Goal: Information Seeking & Learning: Learn about a topic

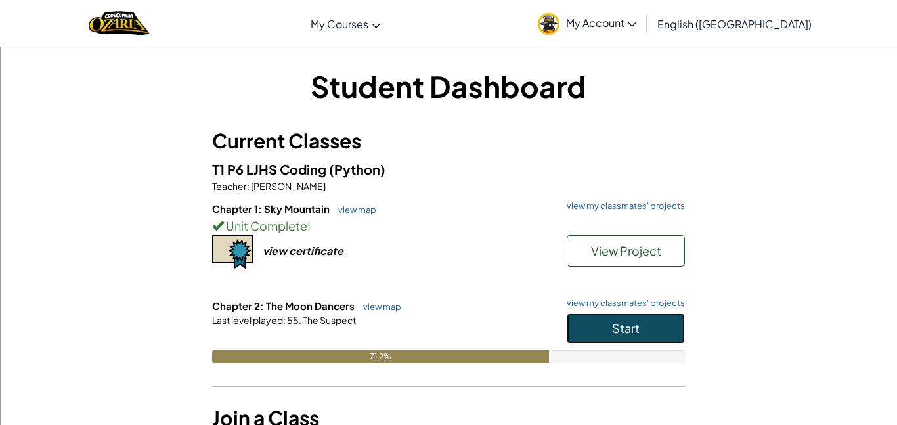
click at [637, 342] on button "Start" at bounding box center [626, 328] width 118 height 30
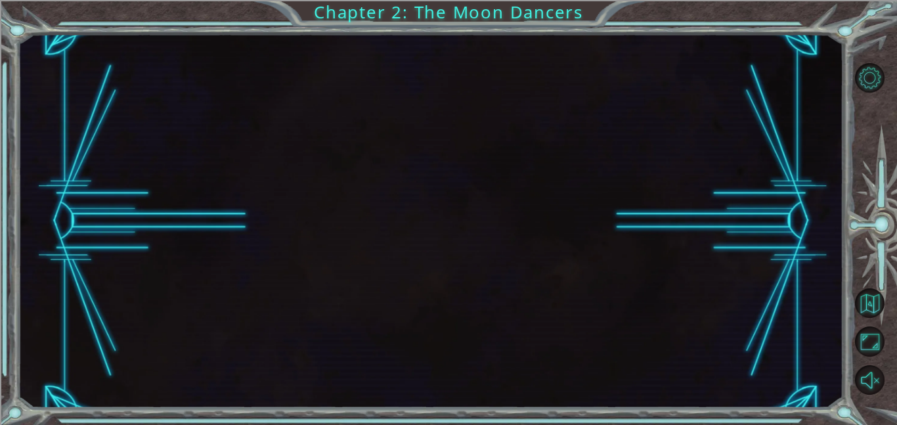
click at [623, 322] on div at bounding box center [431, 221] width 826 height 374
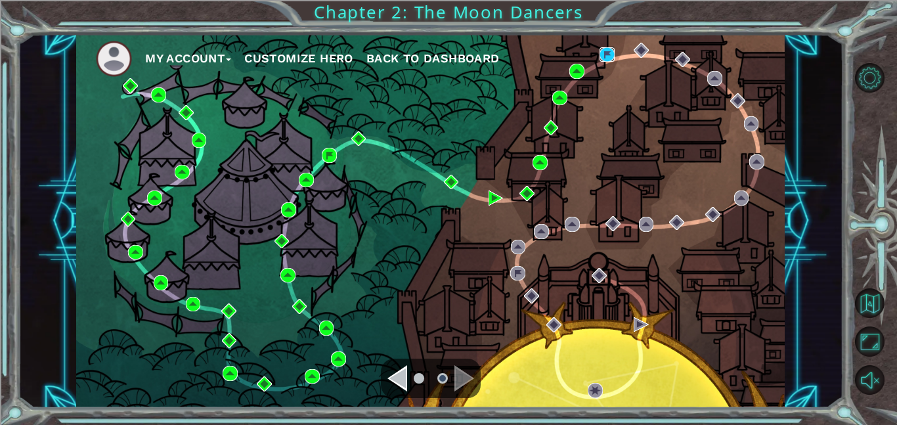
click at [601, 54] on img at bounding box center [607, 54] width 15 height 15
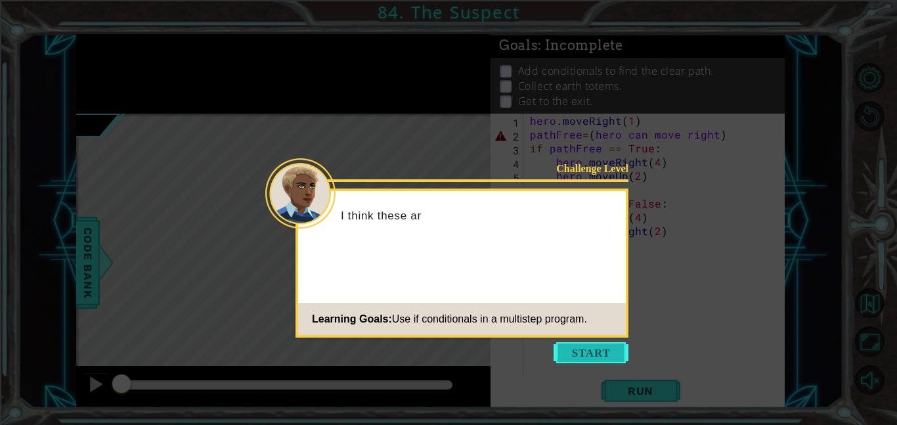
click at [594, 355] on button "Start" at bounding box center [591, 352] width 75 height 21
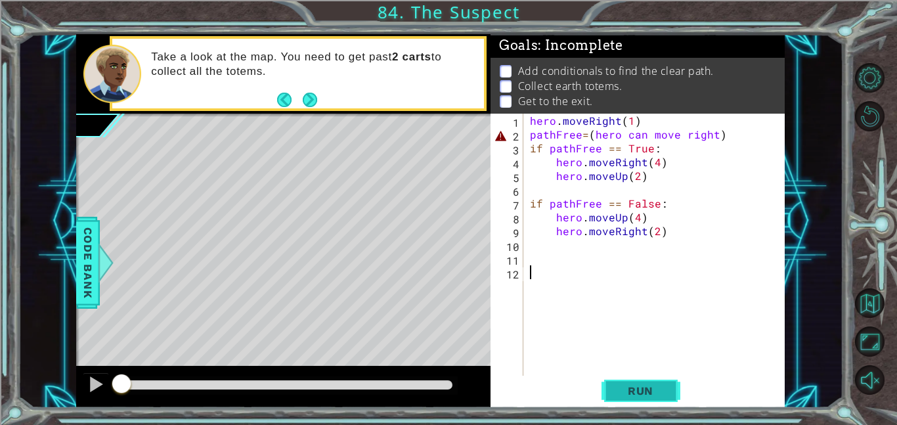
click at [640, 390] on span "Run" at bounding box center [641, 390] width 52 height 13
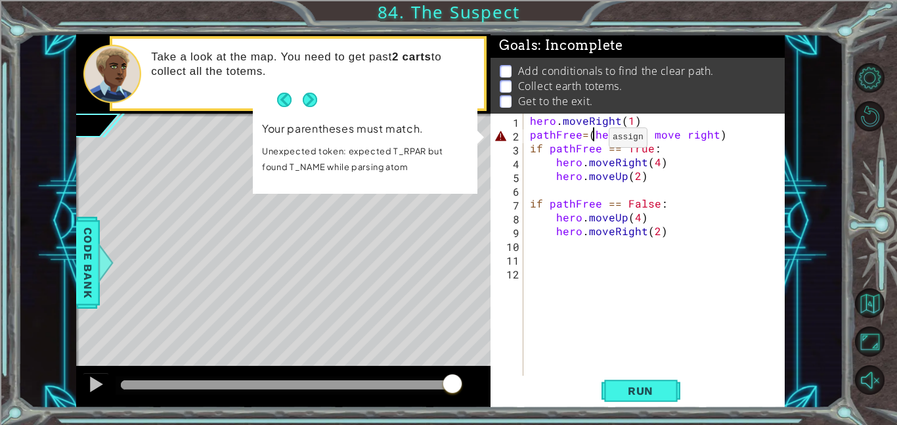
click at [593, 141] on div "hero . moveRight ( 1 ) pathFree = ( hero can move right ) if pathFree == True :…" at bounding box center [657, 259] width 261 height 290
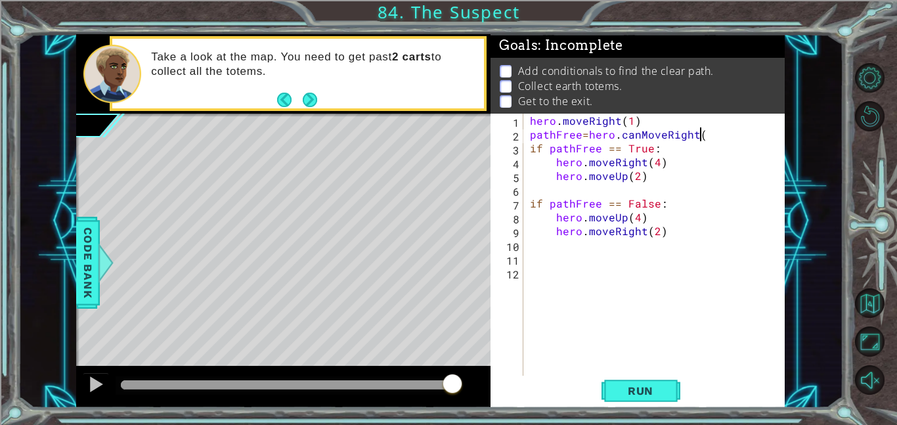
scroll to position [0, 11]
click at [614, 390] on button "Run" at bounding box center [641, 391] width 79 height 30
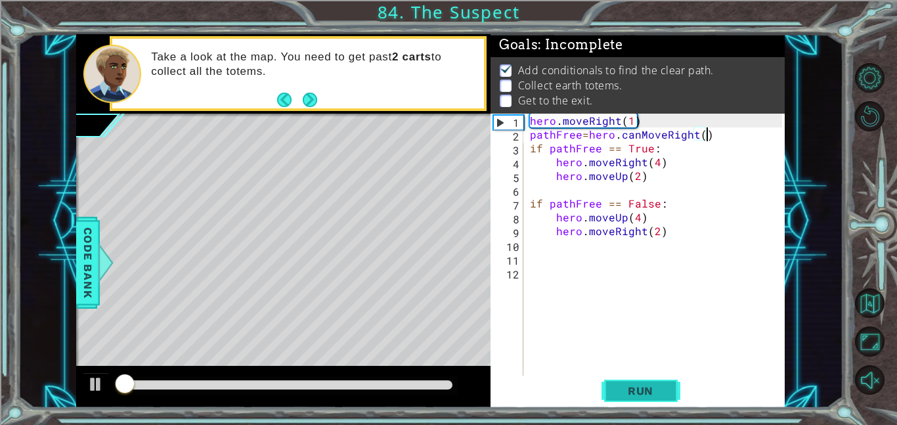
scroll to position [1, 0]
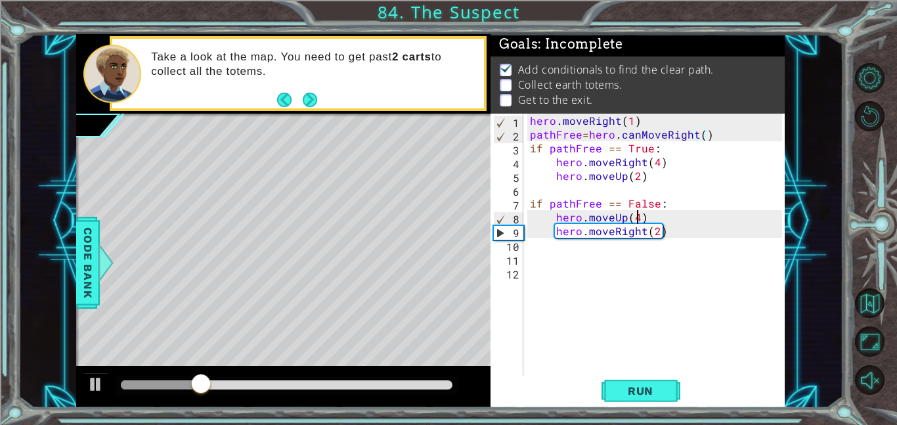
click at [637, 217] on div "hero . moveRight ( 1 ) pathFree = hero . canMoveRight ( ) if pathFree == True :…" at bounding box center [657, 259] width 261 height 290
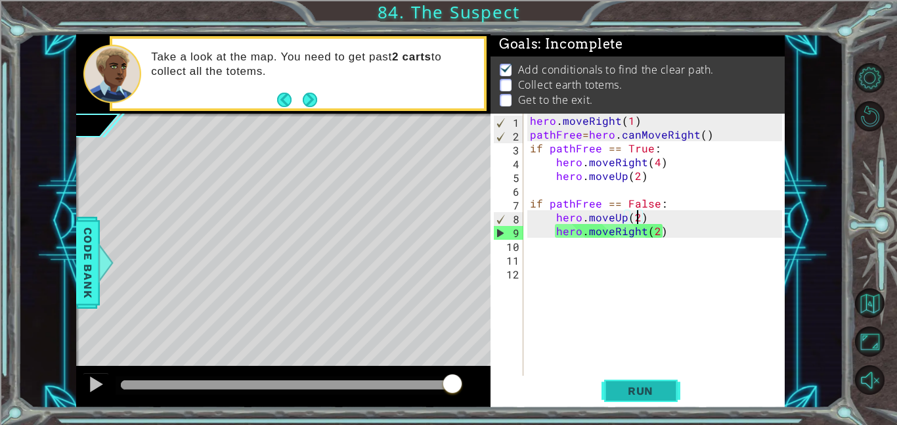
click at [648, 382] on button "Run" at bounding box center [641, 391] width 79 height 30
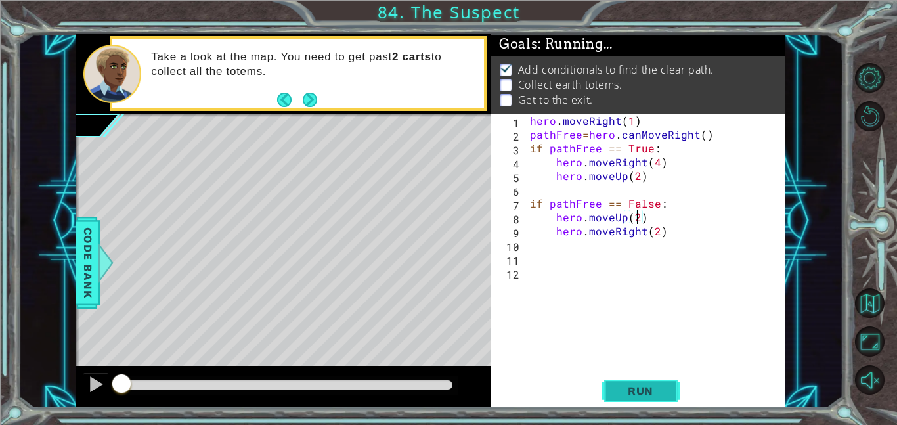
click at [656, 391] on span "Run" at bounding box center [641, 390] width 52 height 13
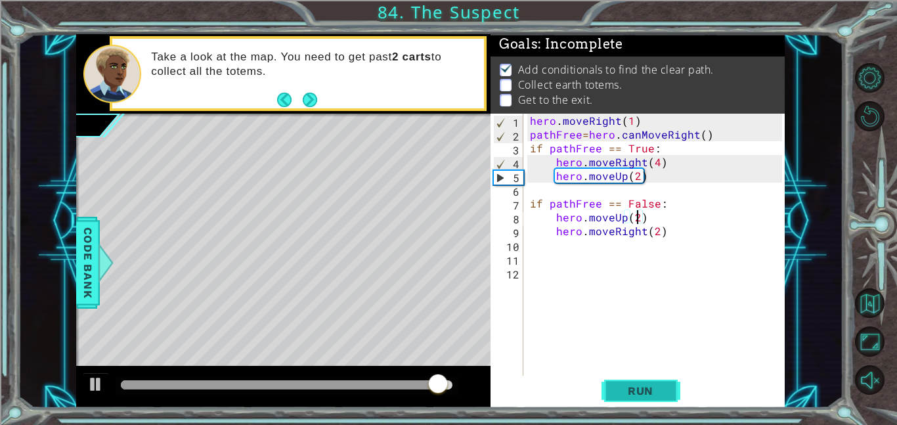
click at [632, 384] on span "Run" at bounding box center [641, 390] width 52 height 13
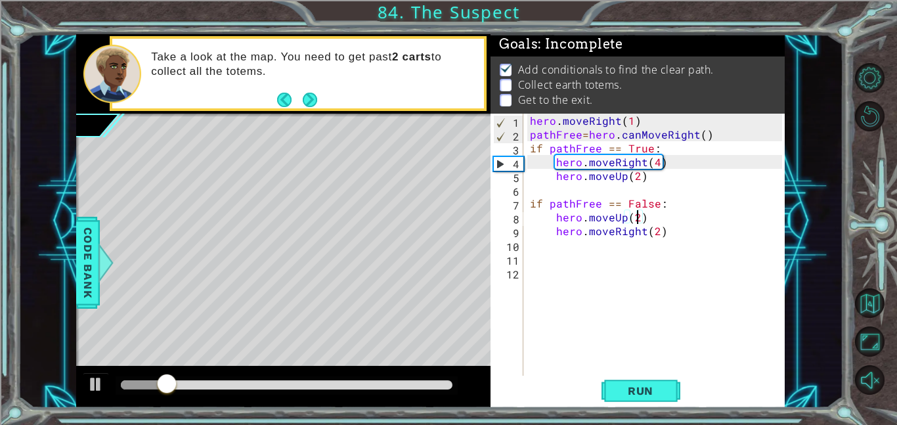
click at [654, 159] on div "hero . moveRight ( 1 ) pathFree = hero . canMoveRight ( ) if pathFree == True :…" at bounding box center [657, 259] width 261 height 290
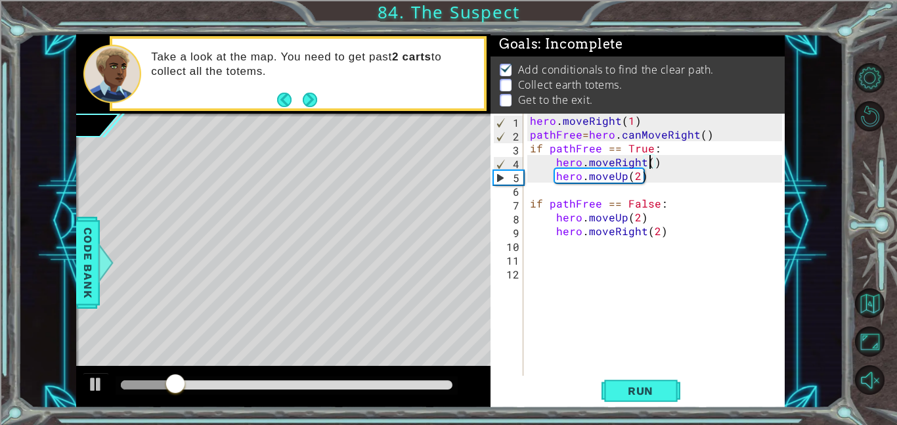
scroll to position [0, 7]
click at [651, 390] on span "Run" at bounding box center [641, 390] width 52 height 13
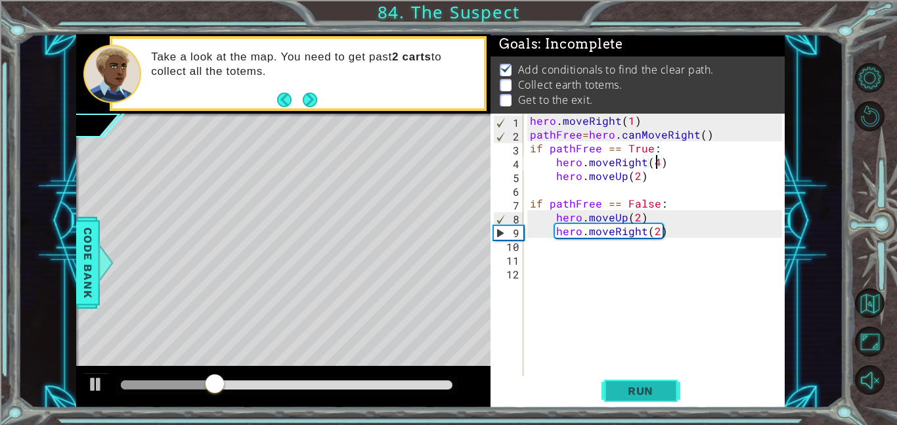
click at [627, 393] on span "Run" at bounding box center [641, 390] width 52 height 13
click at [660, 236] on div "hero . moveRight ( 1 ) pathFree = hero . canMoveRight ( ) if pathFree == True :…" at bounding box center [657, 259] width 261 height 290
click at [654, 232] on div "hero . moveRight ( 1 ) pathFree = hero . canMoveRight ( ) if pathFree == True :…" at bounding box center [657, 259] width 261 height 290
click at [656, 166] on div "hero . moveRight ( 1 ) pathFree = hero . canMoveRight ( ) if pathFree == True :…" at bounding box center [657, 259] width 261 height 290
click at [659, 233] on div "hero . moveRight ( 1 ) pathFree = hero . canMoveRight ( ) if pathFree == True :…" at bounding box center [657, 259] width 261 height 290
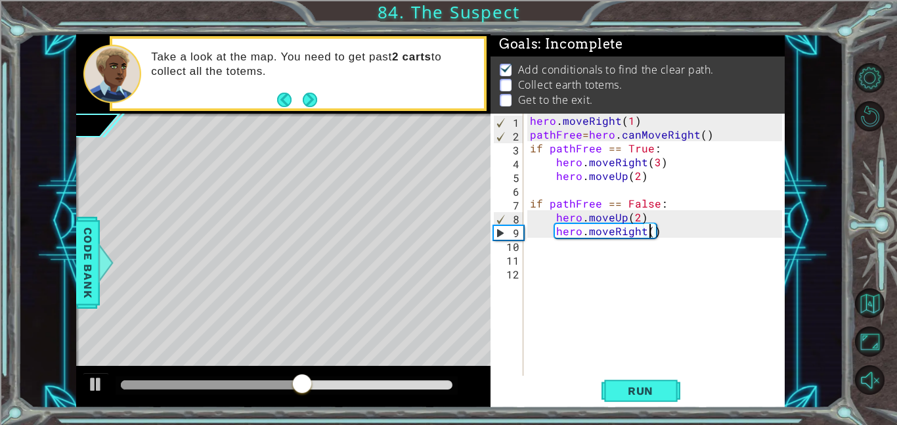
type textarea "hero.moveRight(3)"
click at [610, 291] on div "hero . moveRight ( 1 ) pathFree = hero . canMoveRight ( ) if pathFree == True :…" at bounding box center [657, 259] width 261 height 290
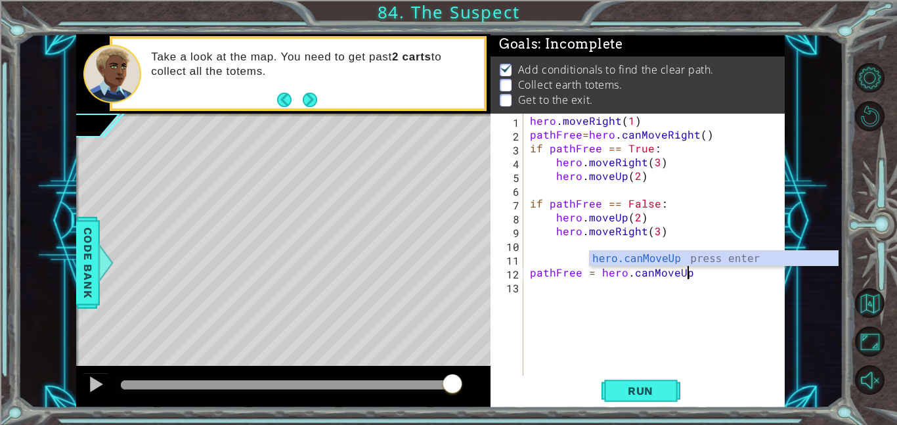
scroll to position [0, 9]
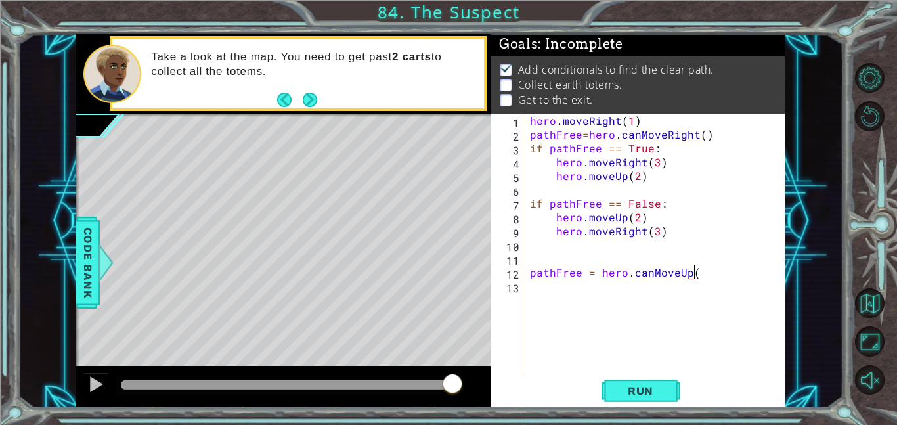
type textarea "pathFree = hero.canMoveUp()"
click at [629, 387] on span "Run" at bounding box center [641, 390] width 52 height 13
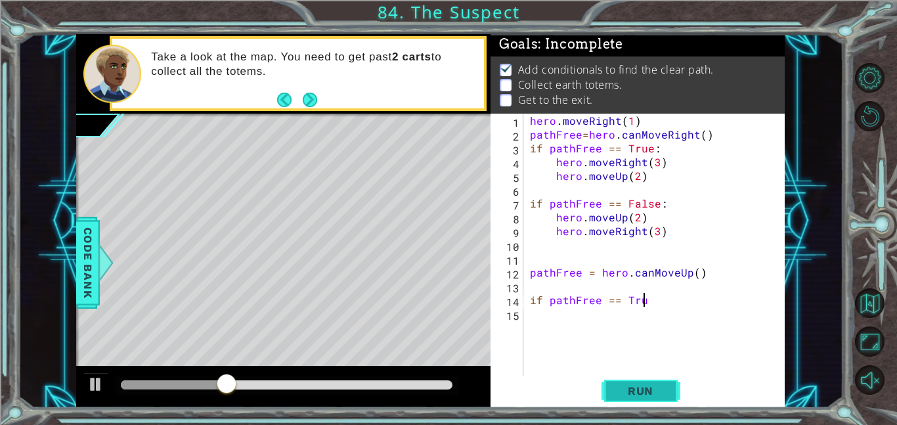
scroll to position [0, 7]
type textarea "if pathFree == True:"
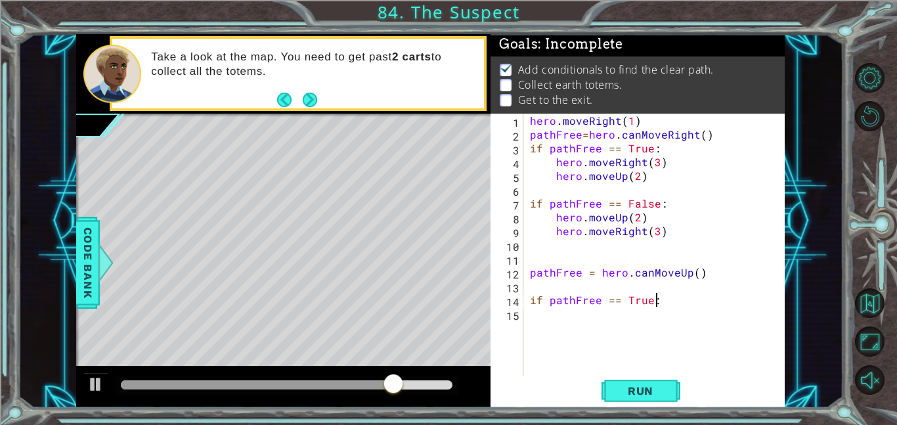
scroll to position [0, 0]
click at [660, 394] on span "Run" at bounding box center [641, 390] width 52 height 13
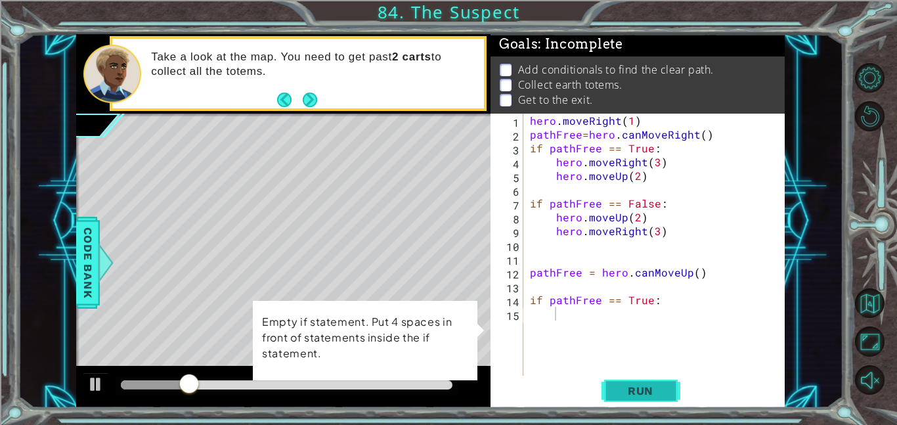
click at [660, 394] on span "Run" at bounding box center [641, 390] width 52 height 13
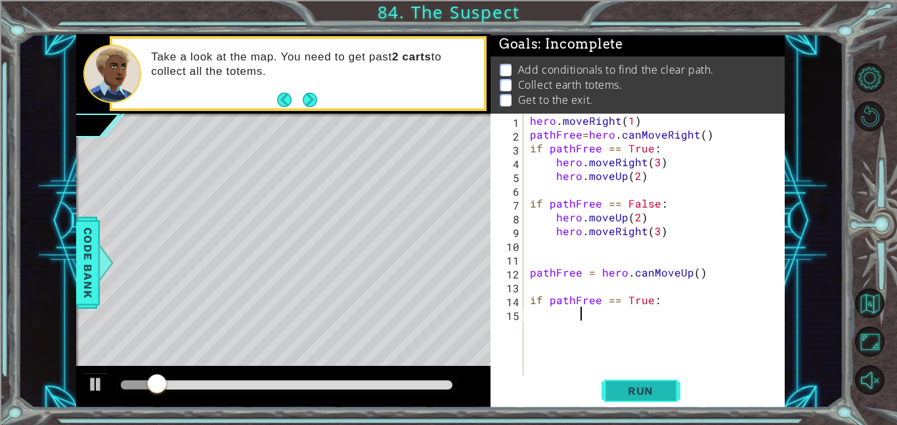
click at [654, 388] on span "Run" at bounding box center [641, 390] width 52 height 13
click at [652, 390] on span "Run" at bounding box center [641, 390] width 52 height 13
type textarea "if pathFree == True:"
click at [680, 403] on button "Run" at bounding box center [641, 391] width 79 height 30
click at [638, 393] on span "Run" at bounding box center [641, 390] width 52 height 13
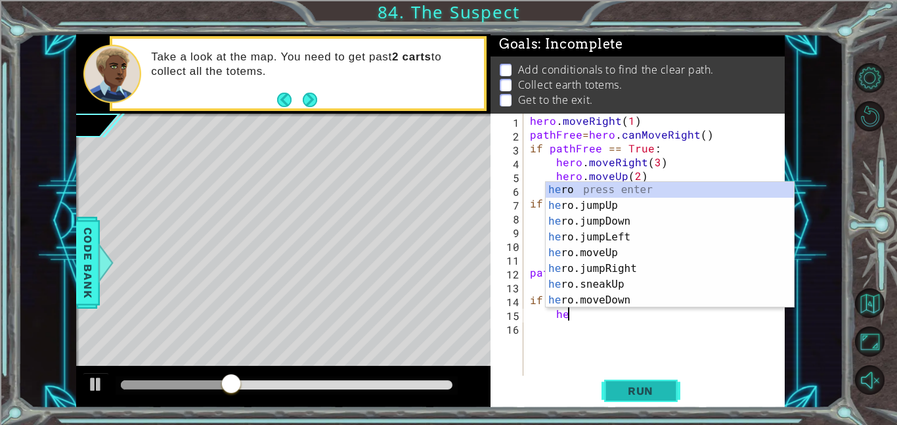
scroll to position [0, 2]
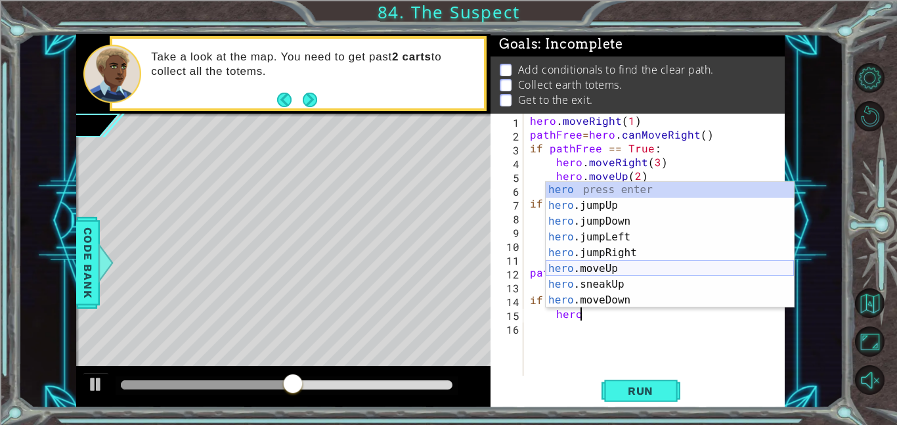
click at [593, 268] on div "hero press enter hero .jumpUp press enter hero .jumpDown press enter hero .jump…" at bounding box center [670, 261] width 248 height 158
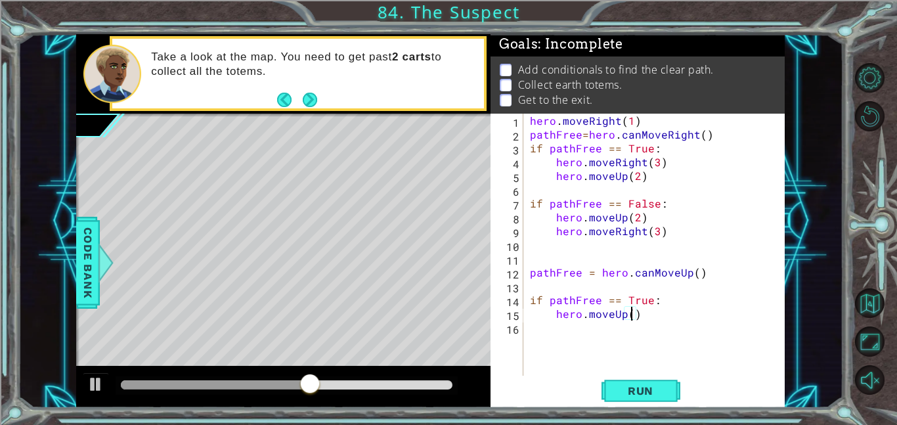
type textarea "hero.moveUp(2)"
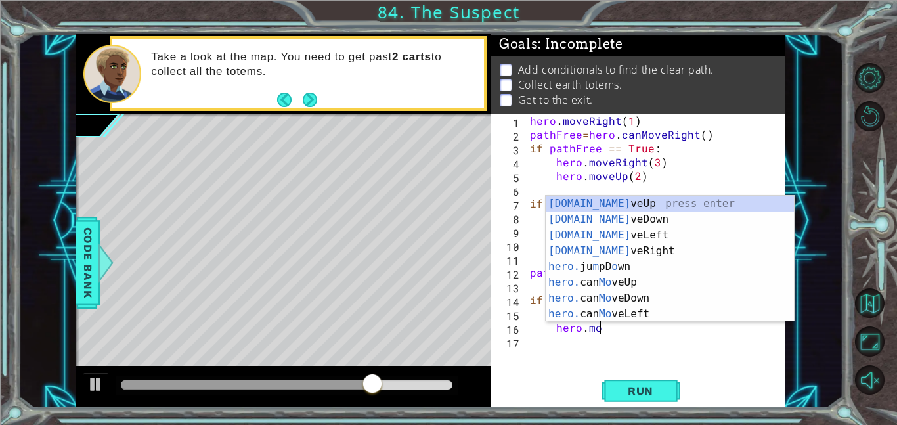
scroll to position [0, 4]
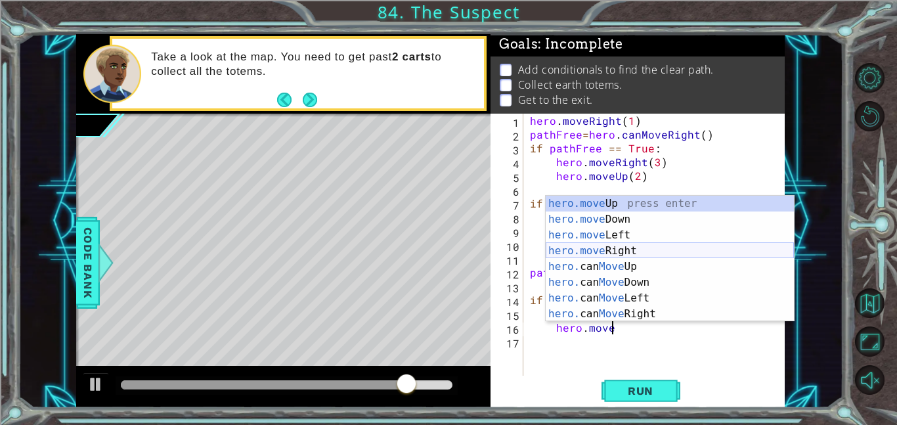
click at [637, 252] on div "hero.move Up press enter hero.move Down press enter hero.move Left press enter …" at bounding box center [670, 275] width 248 height 158
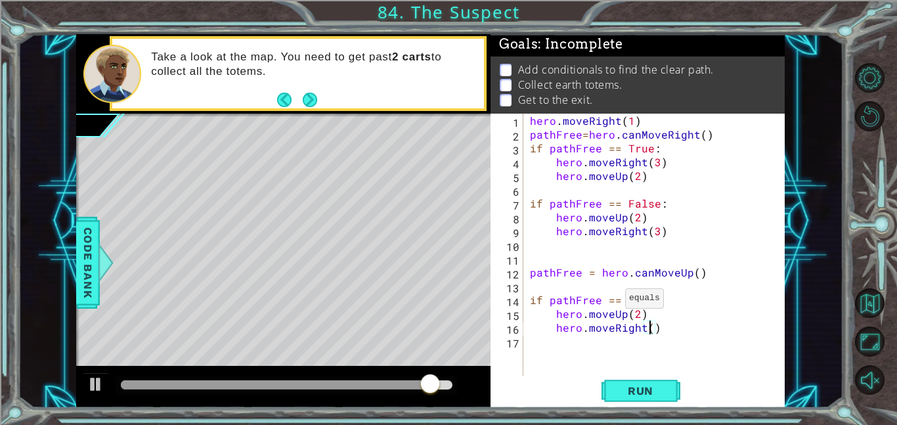
type textarea "hero.moveRight(3)"
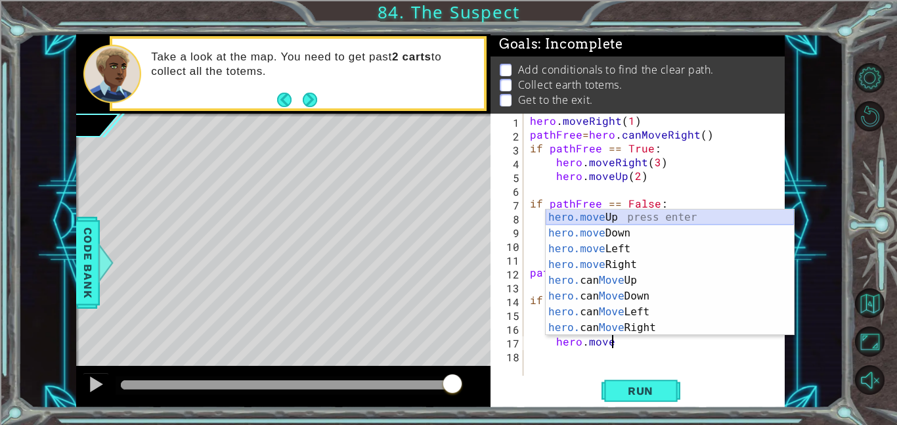
click at [646, 215] on div "hero.move Up press enter hero.move Down press enter hero.move Left press enter …" at bounding box center [670, 289] width 248 height 158
type textarea "hero.moveUp(1)"
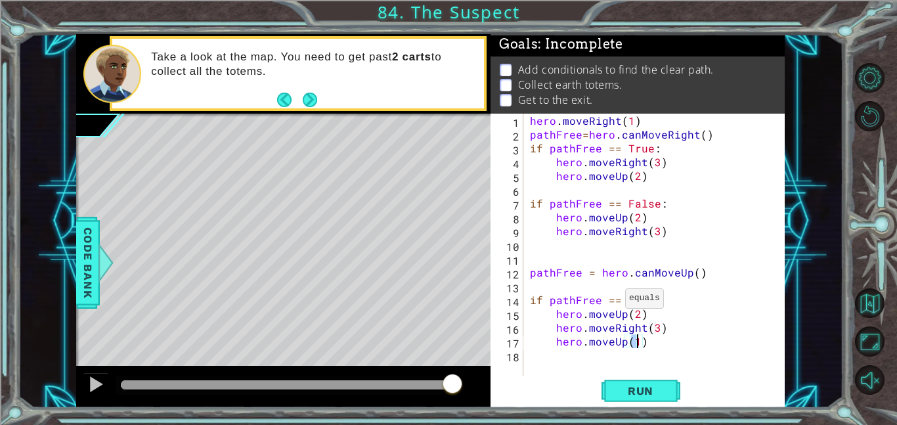
click at [635, 370] on div "hero . moveRight ( 1 ) pathFree = hero . canMoveRight ( ) if pathFree == True :…" at bounding box center [657, 259] width 261 height 290
click at [635, 397] on span "Run" at bounding box center [641, 390] width 52 height 13
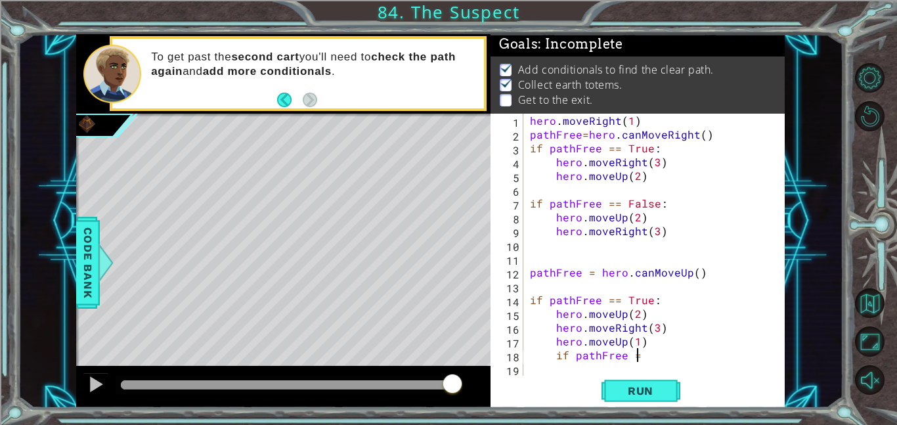
scroll to position [0, 6]
click at [653, 336] on div "hero . moveRight ( 1 ) pathFree = hero . canMoveRight ( ) if pathFree == True :…" at bounding box center [657, 259] width 261 height 290
type textarea "hero.moveUp(1)"
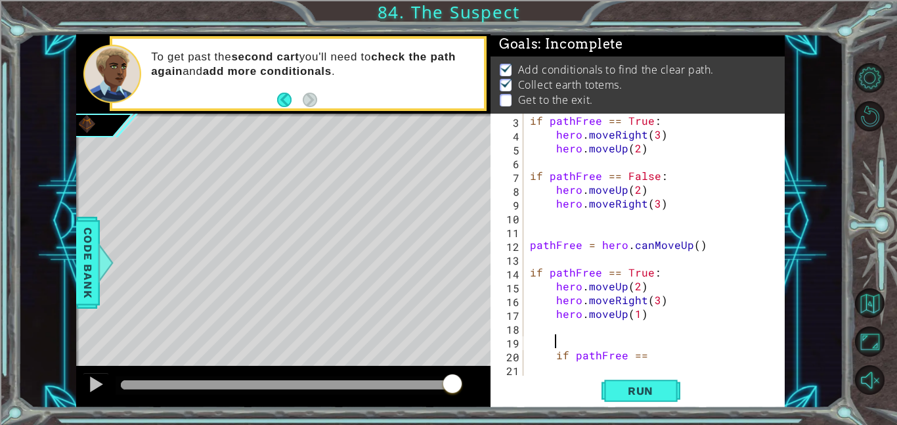
scroll to position [27, 0]
click at [686, 350] on div "pathFree = hero . canMoveRight ( ) if pathFree == True : hero . moveRight ( 3 )…" at bounding box center [657, 246] width 261 height 290
type textarea "if pathFree == False:"
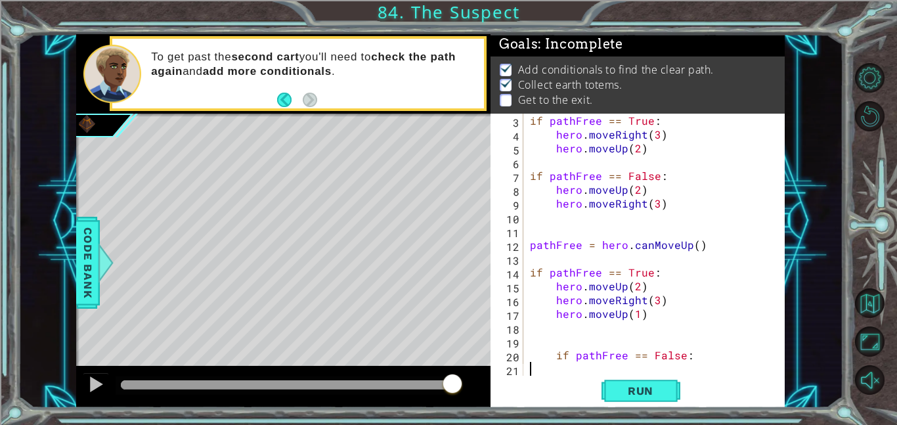
type textarea "if pathFree == False:"
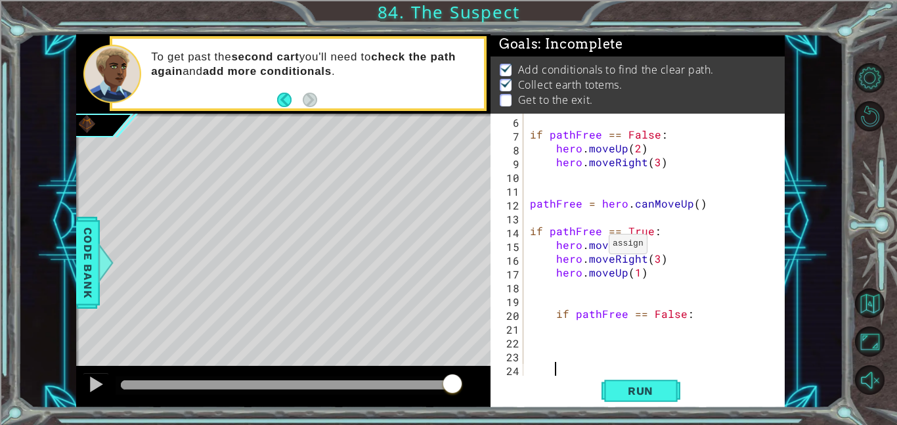
scroll to position [69, 0]
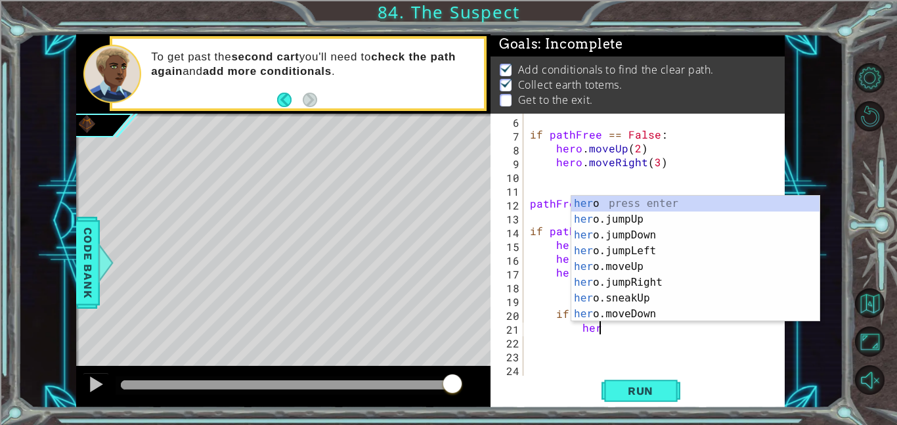
type textarea "h"
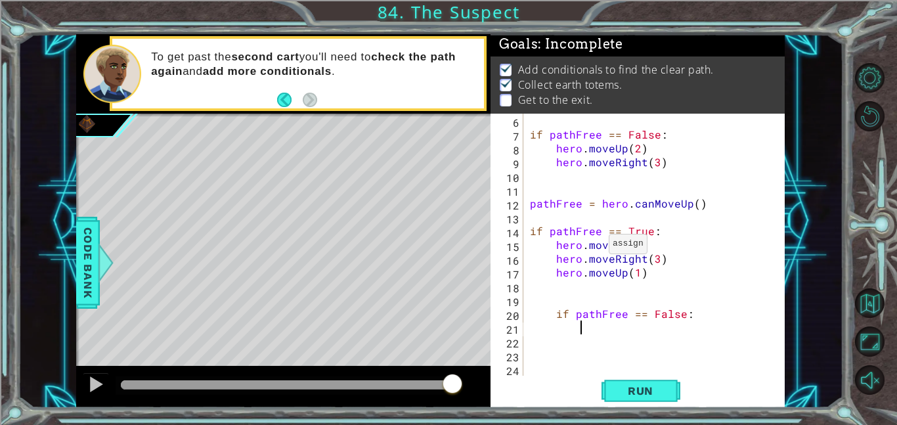
scroll to position [0, 1]
click at [548, 311] on div "if pathFree == False : hero . moveUp ( 2 ) hero . moveRight ( 3 ) pathFree = he…" at bounding box center [657, 259] width 261 height 290
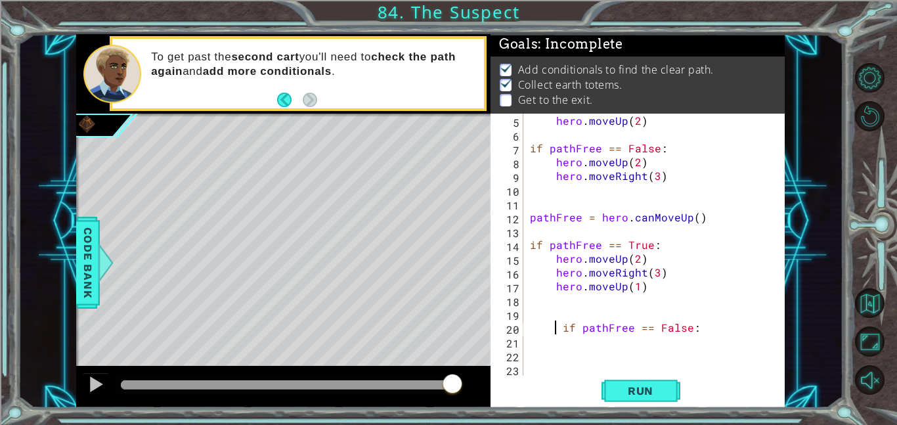
type textarea "if pathFree == False:"
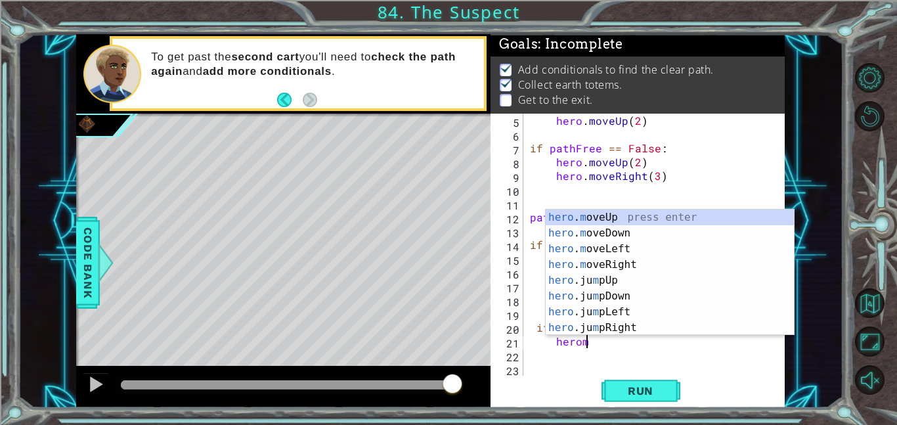
scroll to position [0, 4]
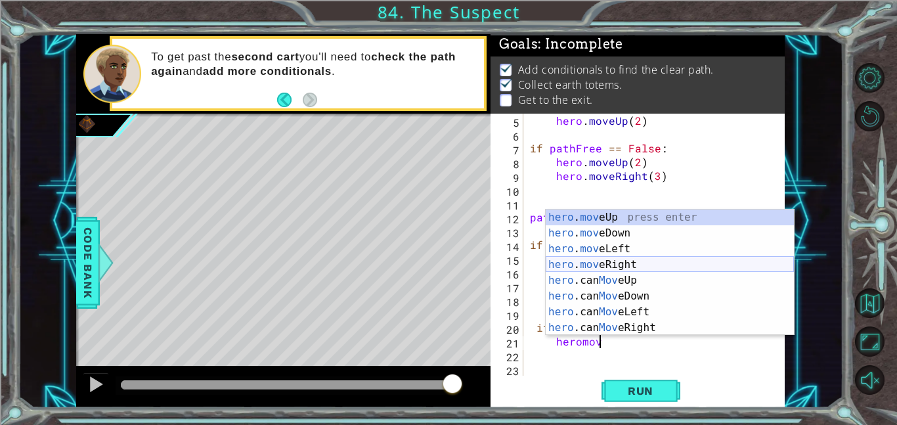
click at [677, 268] on div "hero . mov eUp press enter hero . mov eDown press enter hero . mov eLeft press …" at bounding box center [670, 289] width 248 height 158
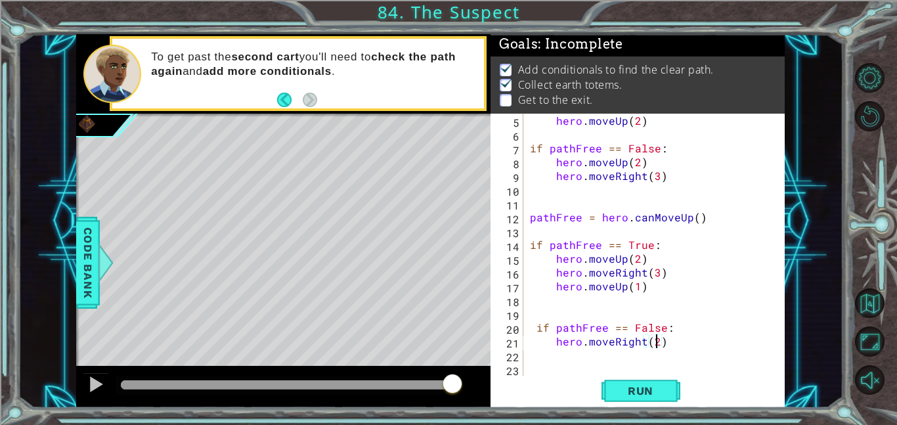
scroll to position [0, 8]
click at [667, 382] on button "Run" at bounding box center [641, 391] width 79 height 30
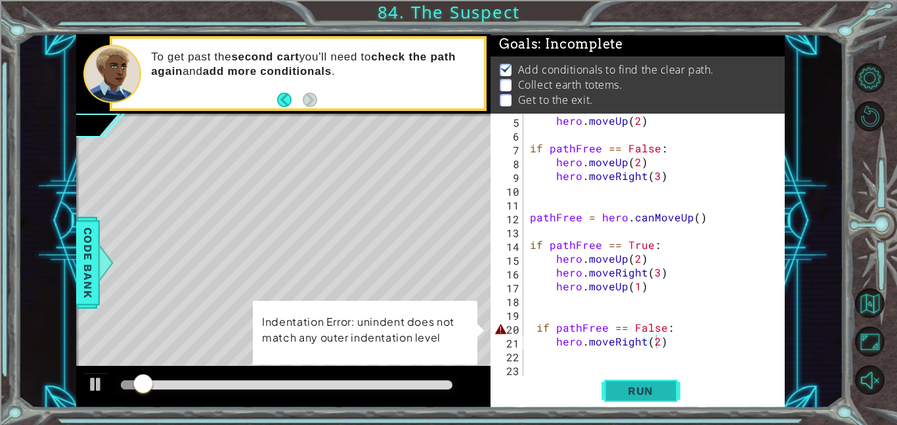
click at [663, 397] on span "Run" at bounding box center [641, 390] width 52 height 13
click at [536, 337] on div "hero . moveUp ( 2 ) if pathFree == False : hero . moveUp ( 2 ) hero . moveRight…" at bounding box center [657, 259] width 261 height 290
click at [539, 329] on div "hero . moveUp ( 2 ) if pathFree == False : hero . moveUp ( 2 ) hero . moveRight…" at bounding box center [657, 259] width 261 height 290
type textarea "if pathFree == False:"
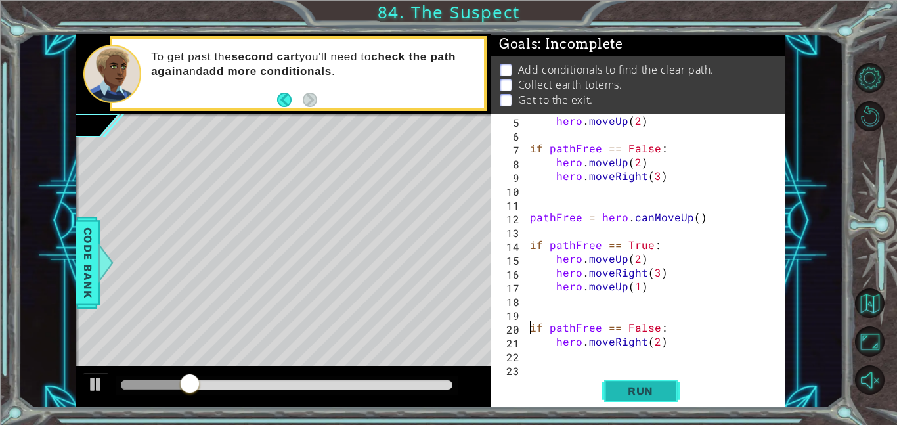
click at [668, 396] on button "Run" at bounding box center [641, 391] width 79 height 30
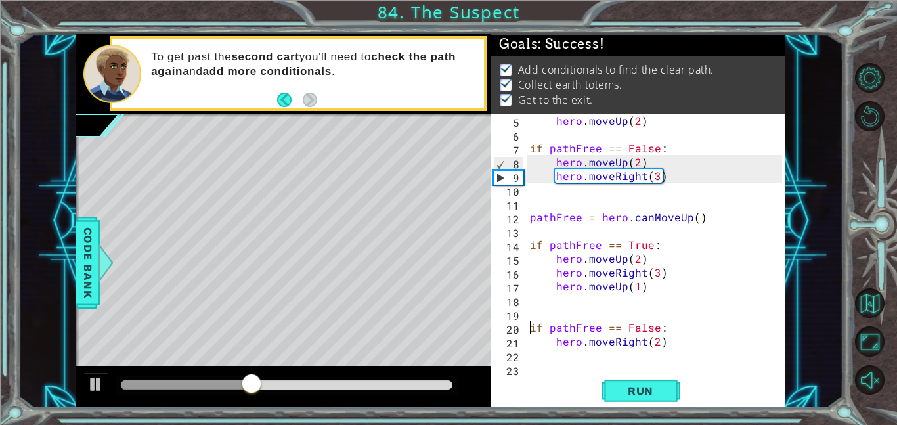
click at [594, 362] on div "hero . moveUp ( 2 ) if pathFree == False : hero . moveUp ( 2 ) hero . moveRight…" at bounding box center [657, 259] width 261 height 290
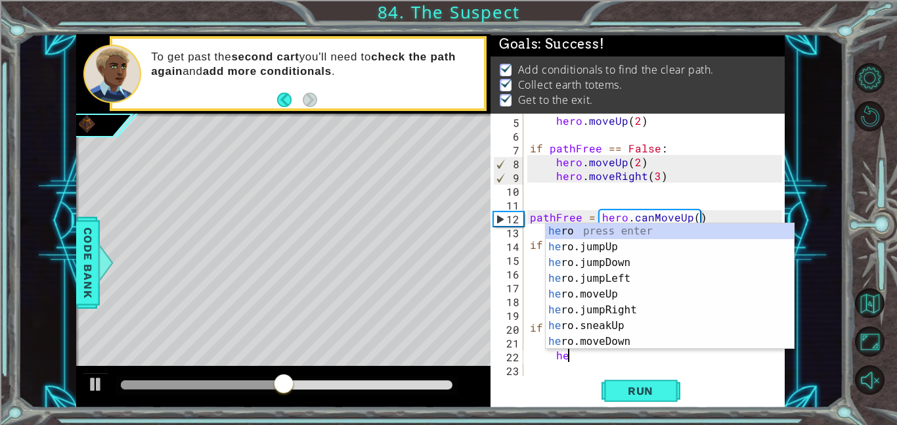
scroll to position [0, 2]
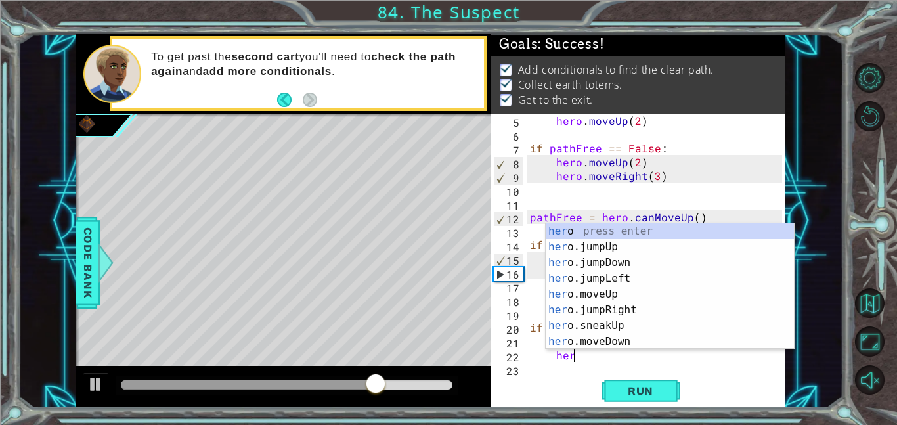
type textarea "her"
click at [795, 200] on div "1 ההההההההההההההההההההההההההההההההההההההההההההההההההההההההההההההההההההההההההההה…" at bounding box center [431, 221] width 826 height 374
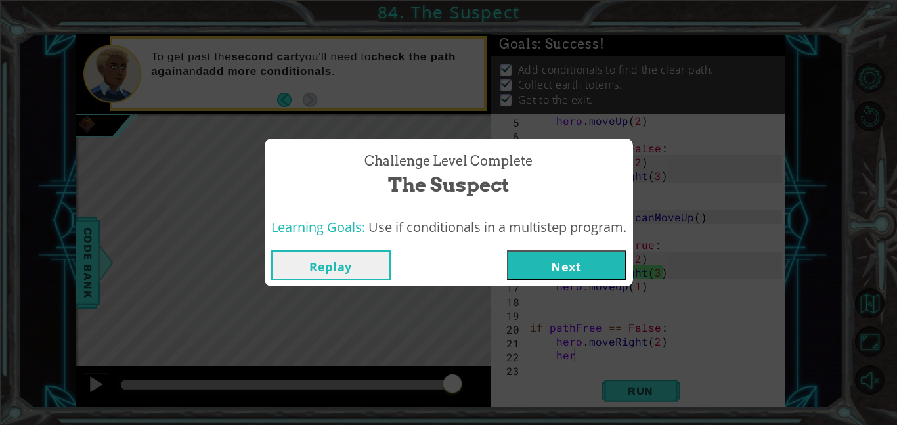
click at [601, 267] on button "Next" at bounding box center [567, 265] width 120 height 30
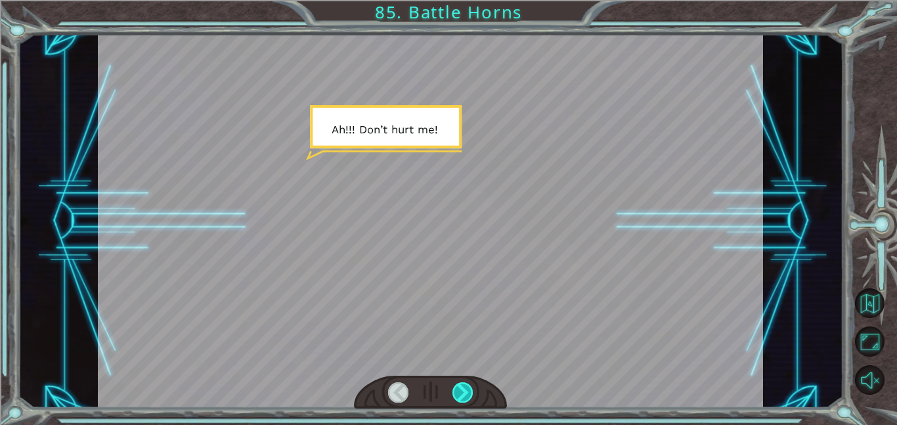
click at [468, 382] on div at bounding box center [463, 392] width 21 height 20
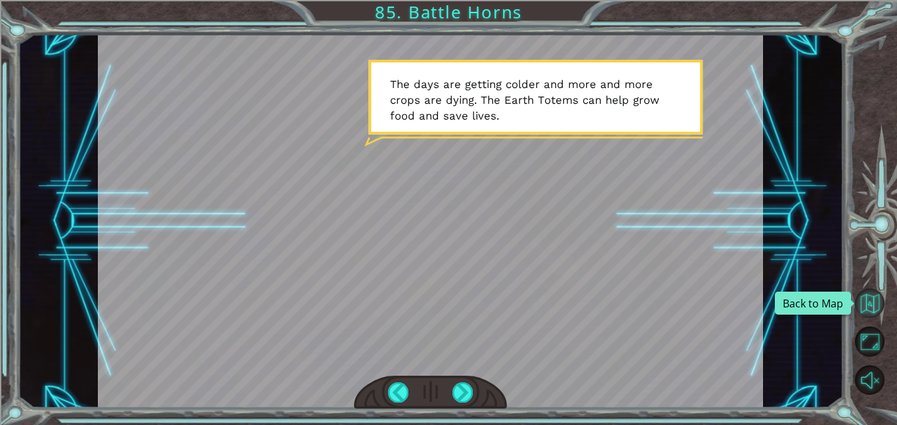
click at [861, 299] on button "Back to Map" at bounding box center [870, 303] width 30 height 30
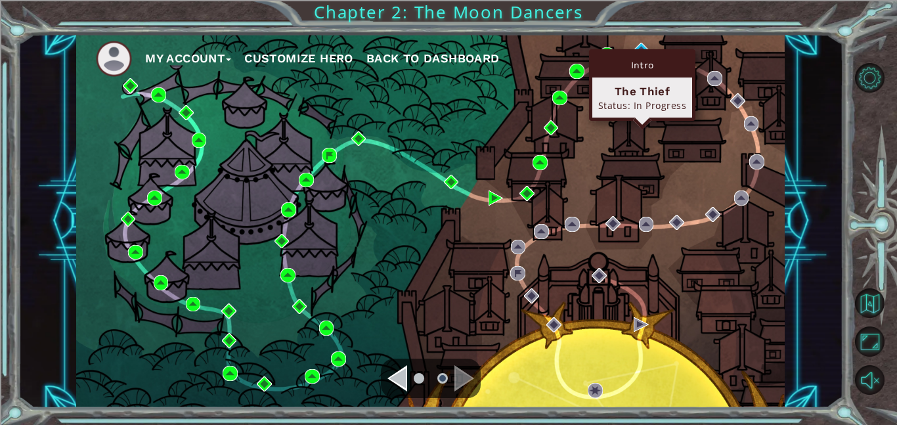
click at [642, 51] on div "Intro The Thief Status: In Progress" at bounding box center [642, 85] width 106 height 72
click at [642, 43] on img at bounding box center [641, 50] width 15 height 15
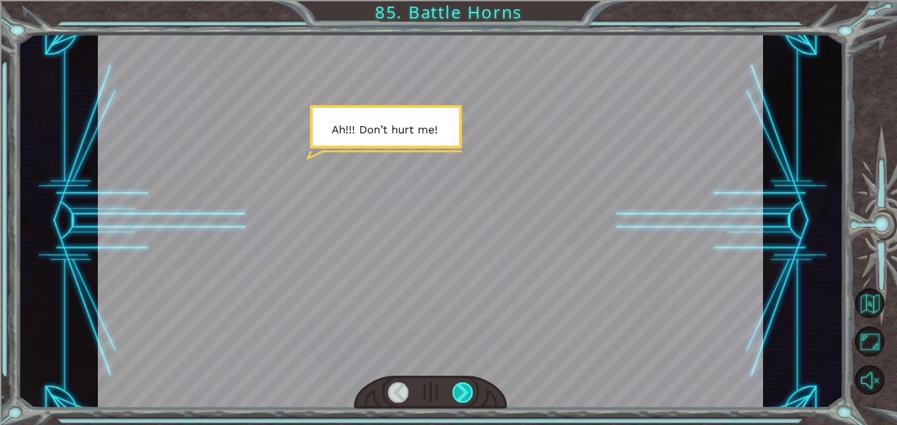
click at [468, 400] on div at bounding box center [463, 392] width 21 height 20
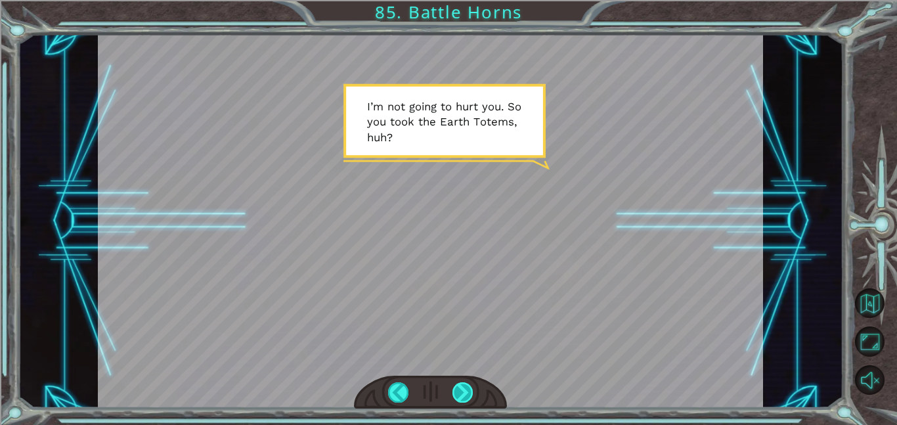
click at [462, 390] on div at bounding box center [463, 392] width 21 height 20
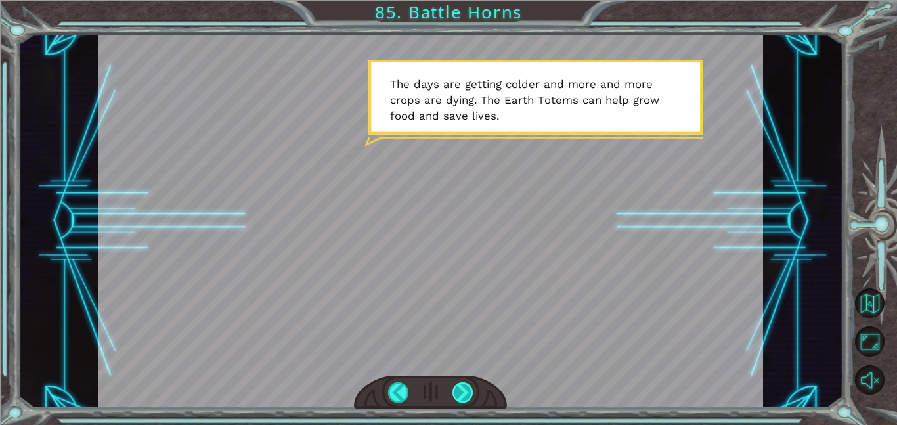
click at [461, 388] on div at bounding box center [463, 392] width 21 height 20
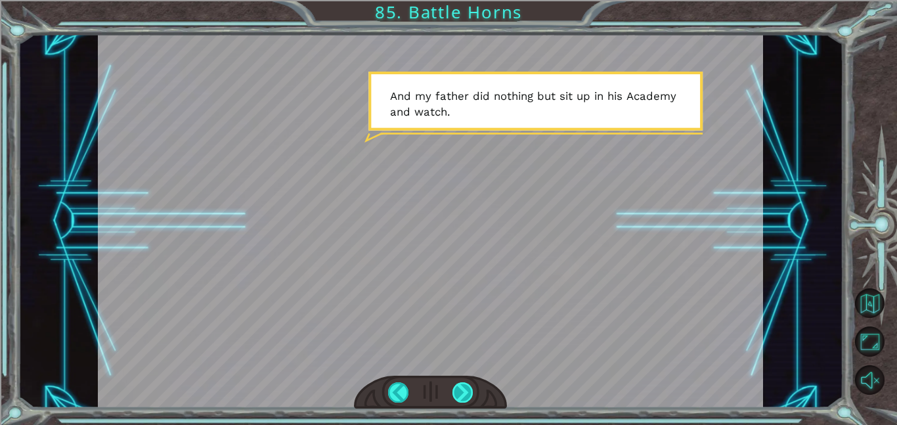
click at [459, 397] on div at bounding box center [463, 392] width 21 height 20
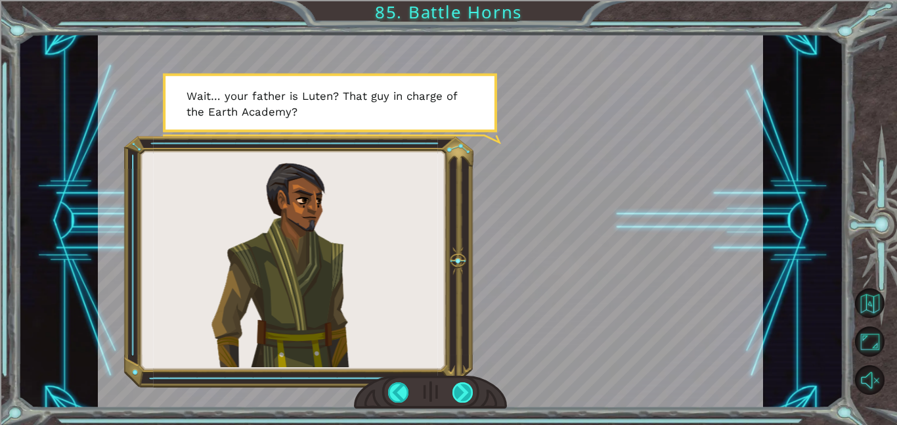
click at [459, 397] on div at bounding box center [463, 392] width 21 height 20
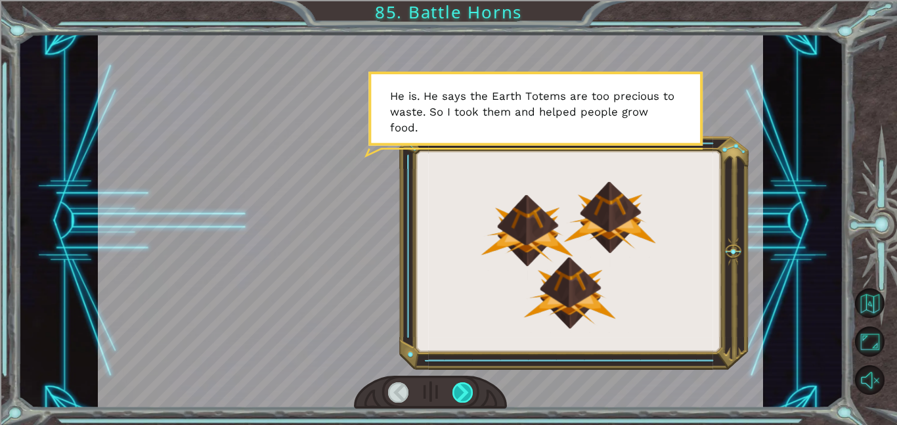
click at [459, 397] on div at bounding box center [463, 392] width 21 height 20
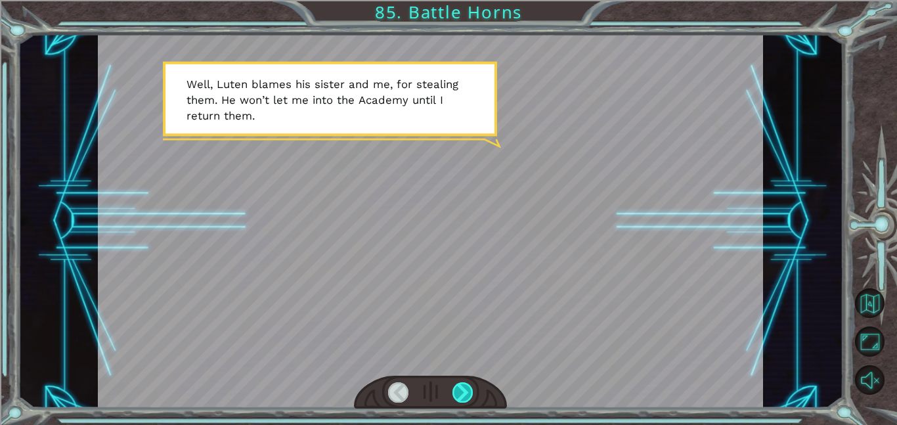
click at [459, 397] on div at bounding box center [463, 392] width 21 height 20
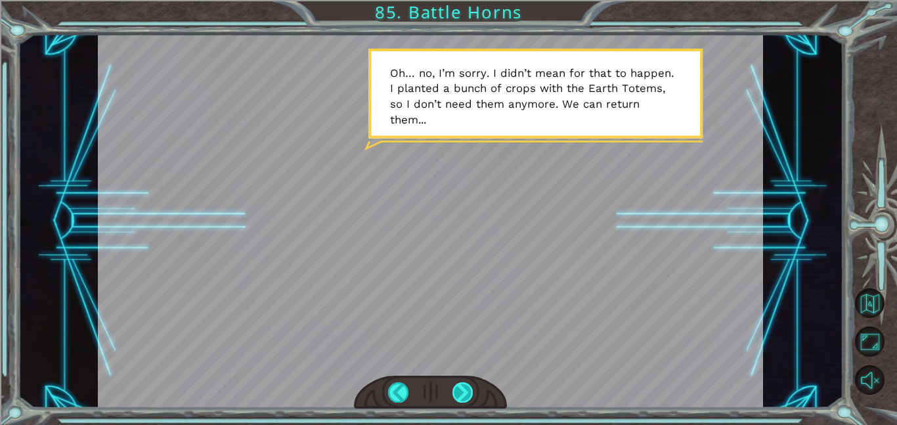
click at [459, 397] on div at bounding box center [463, 392] width 21 height 20
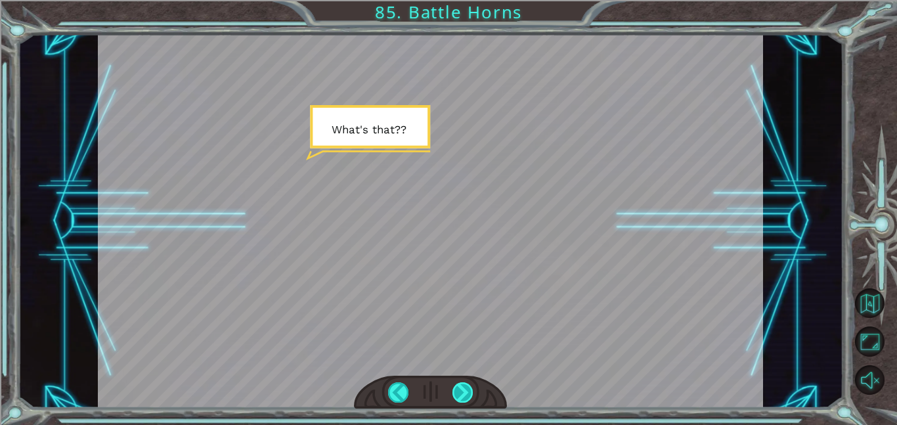
click at [459, 397] on div at bounding box center [463, 392] width 21 height 20
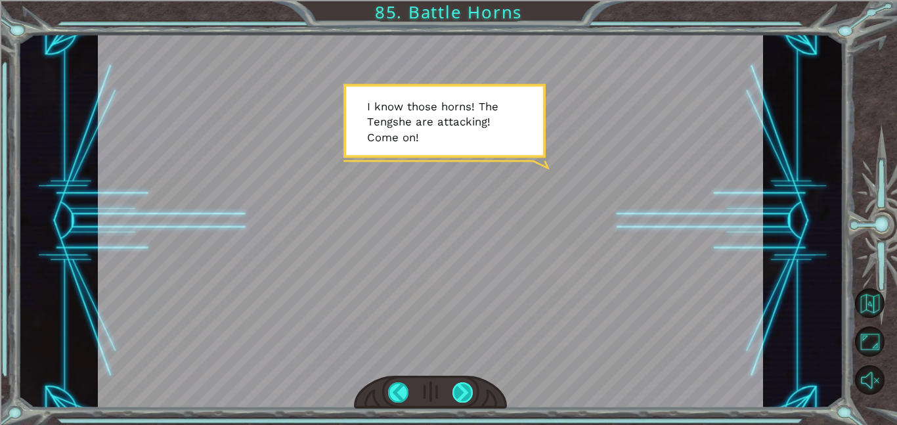
click at [459, 397] on div at bounding box center [463, 392] width 21 height 20
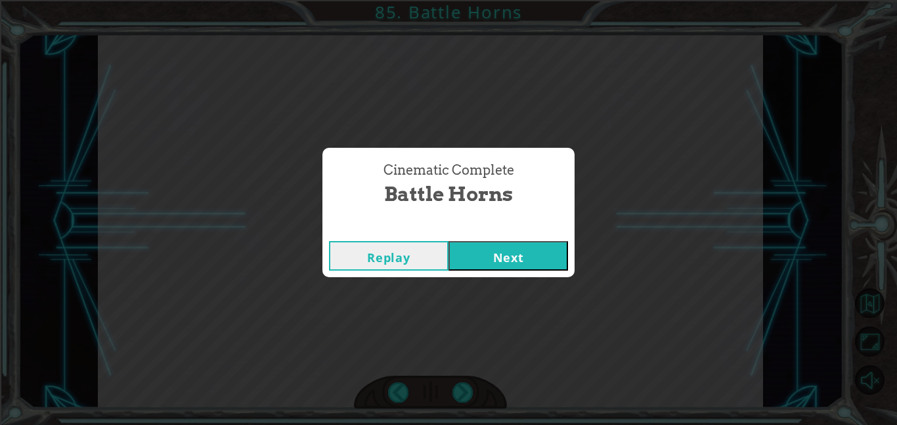
click at [504, 263] on button "Next" at bounding box center [509, 256] width 120 height 30
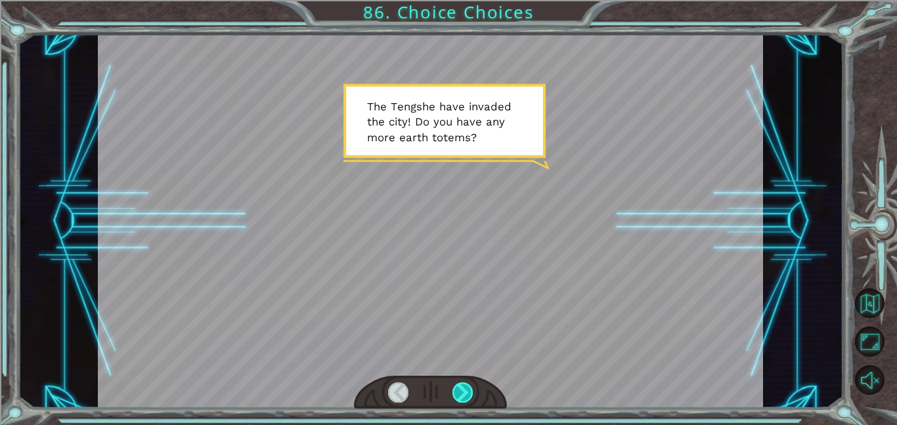
click at [458, 395] on div at bounding box center [463, 392] width 21 height 20
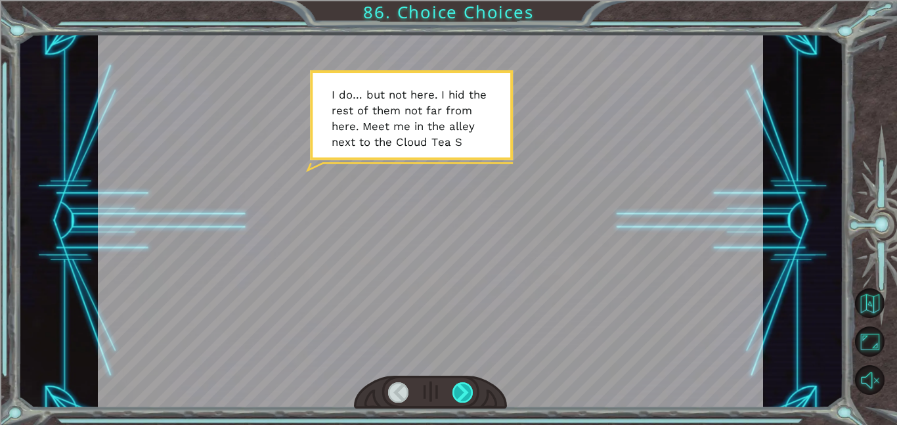
click at [458, 395] on div at bounding box center [463, 392] width 21 height 20
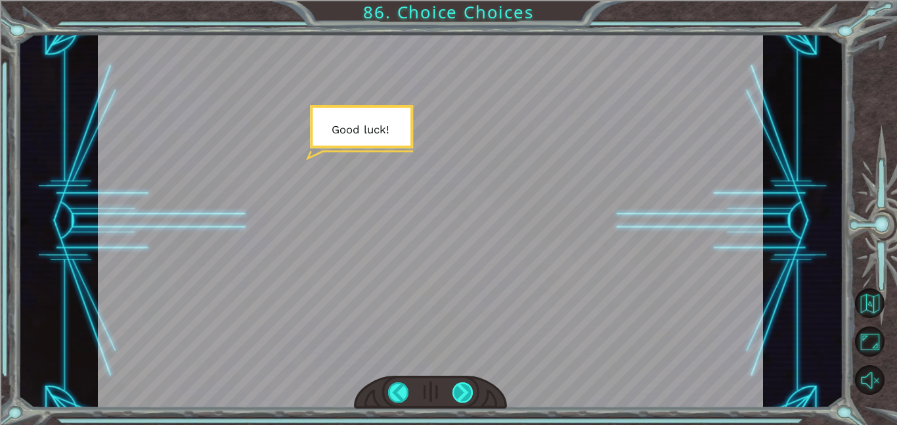
click at [458, 395] on div at bounding box center [463, 392] width 21 height 20
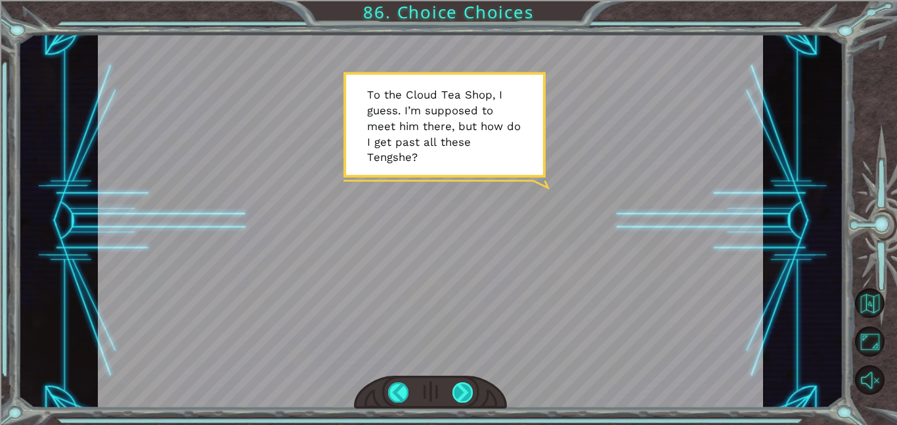
click at [458, 395] on div at bounding box center [463, 392] width 21 height 20
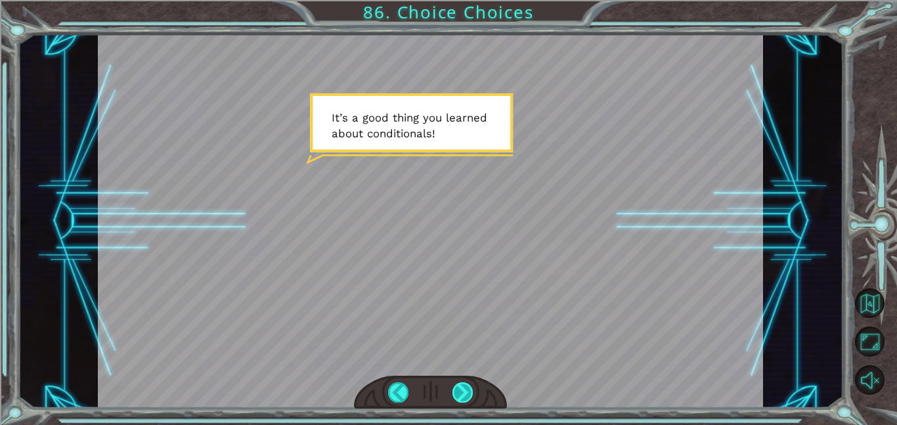
click at [458, 395] on div at bounding box center [463, 392] width 21 height 20
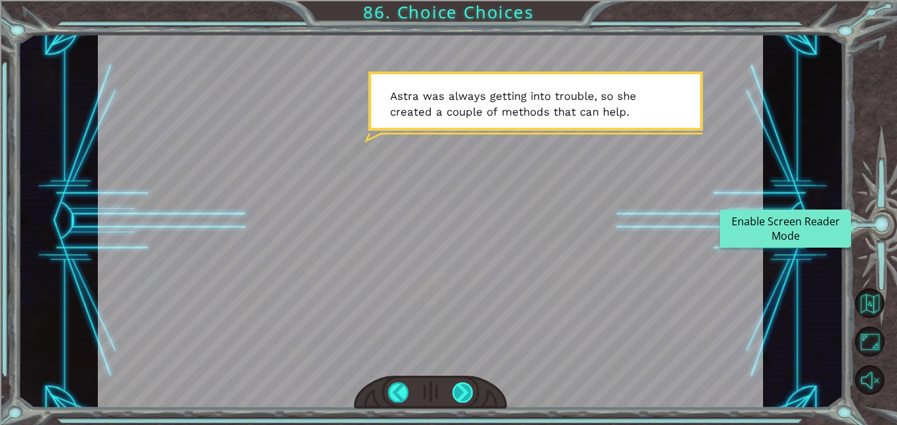
click at [453, 393] on div at bounding box center [463, 392] width 21 height 20
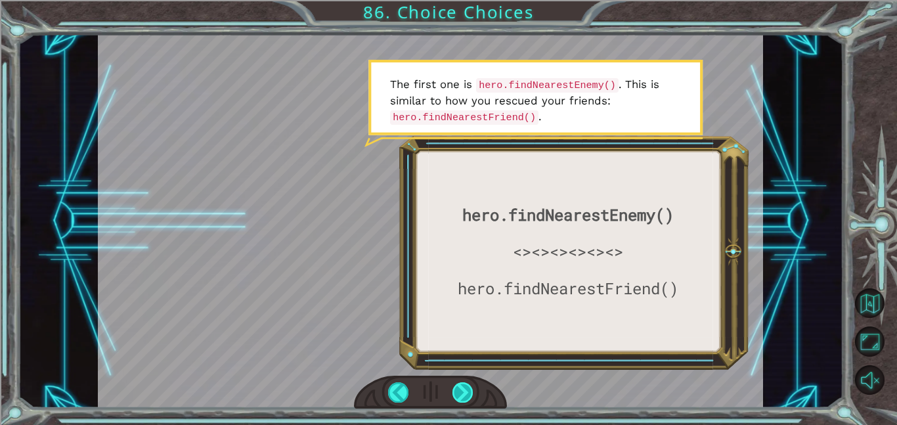
click at [453, 393] on div at bounding box center [463, 392] width 21 height 20
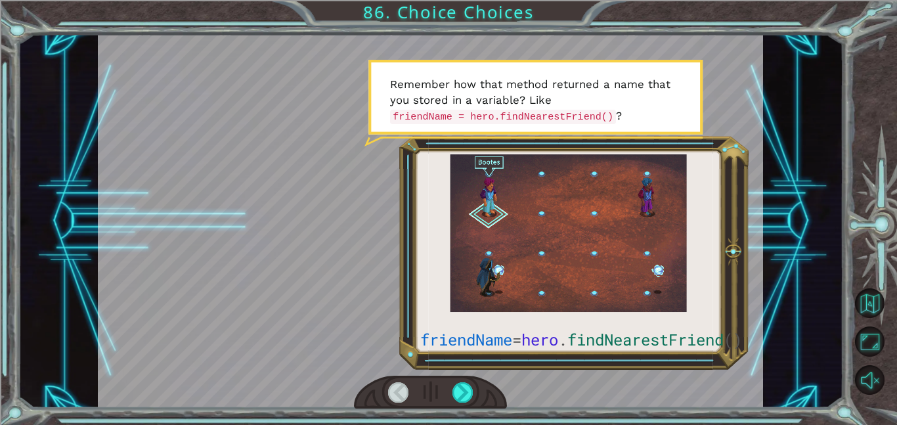
click at [397, 393] on div at bounding box center [398, 392] width 21 height 20
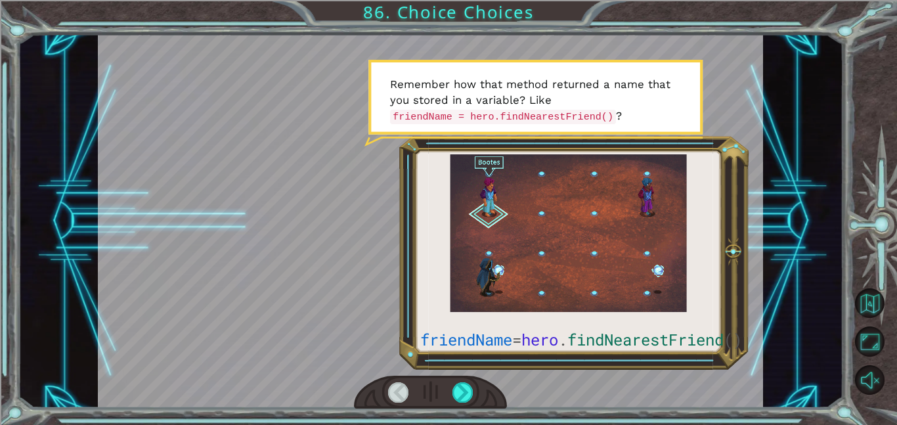
click at [397, 393] on div at bounding box center [398, 392] width 21 height 20
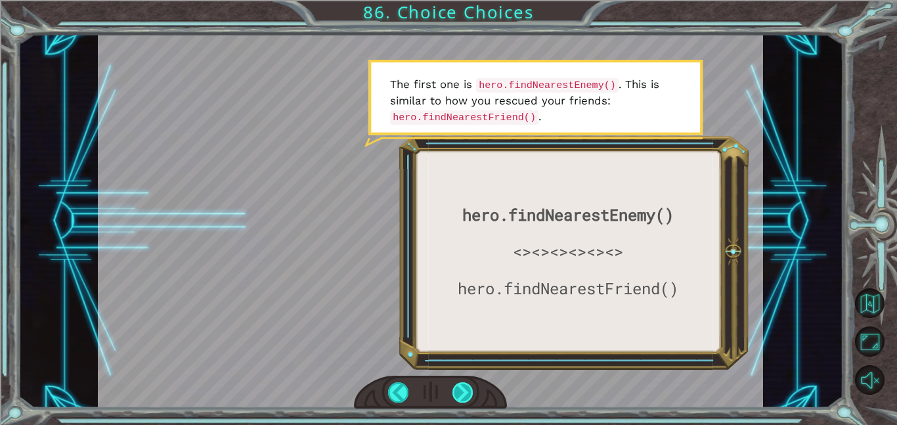
click at [462, 397] on div at bounding box center [463, 392] width 21 height 20
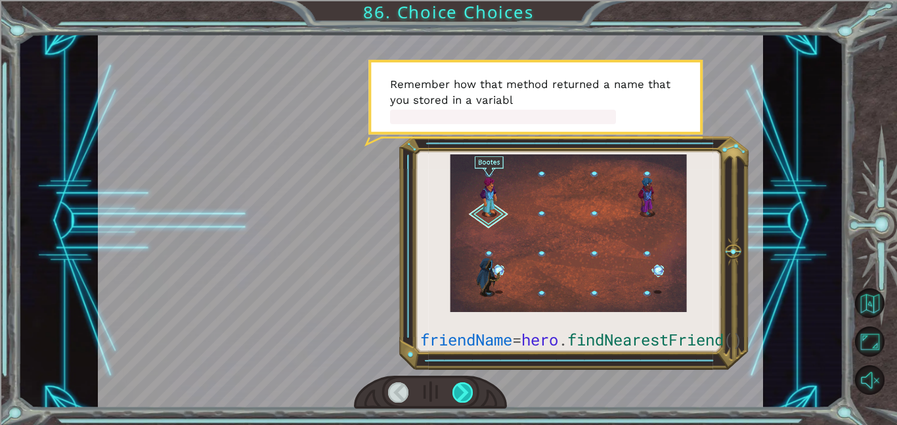
click at [462, 397] on div at bounding box center [463, 392] width 21 height 20
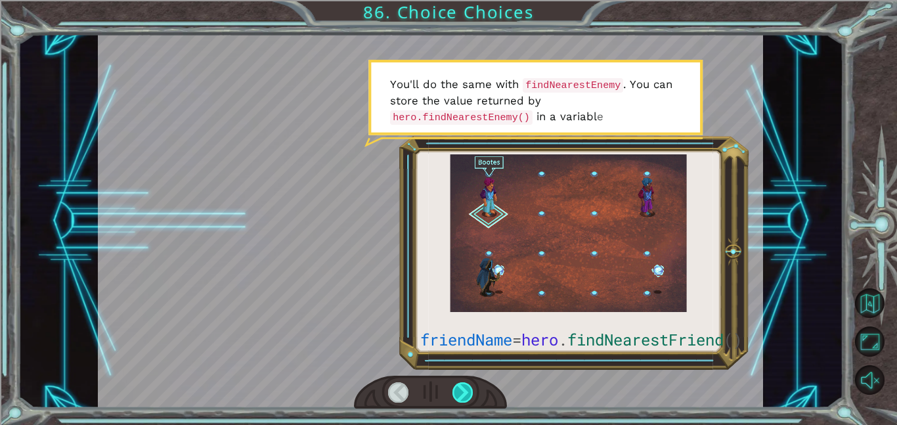
click at [462, 397] on div at bounding box center [463, 392] width 21 height 20
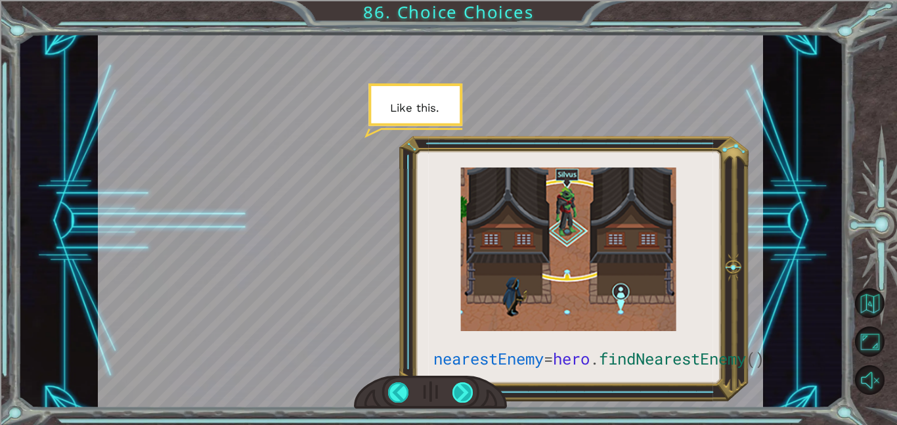
click at [462, 397] on div at bounding box center [463, 392] width 21 height 20
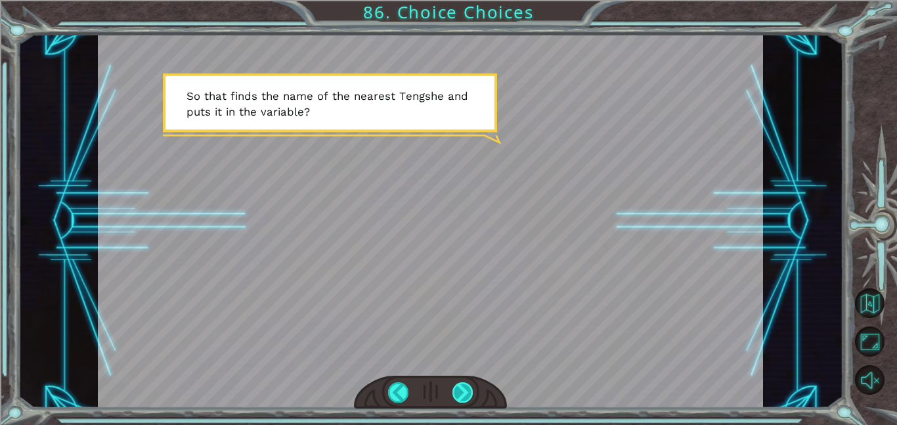
click at [462, 397] on div at bounding box center [463, 392] width 21 height 20
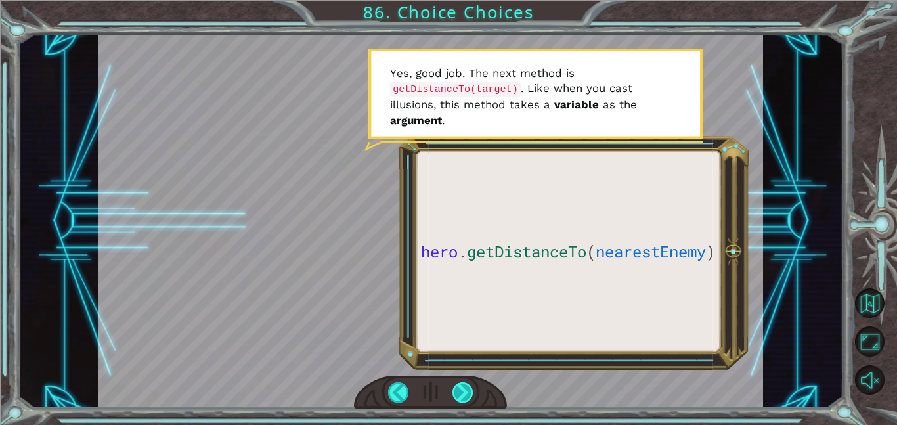
click at [462, 397] on div at bounding box center [463, 392] width 21 height 20
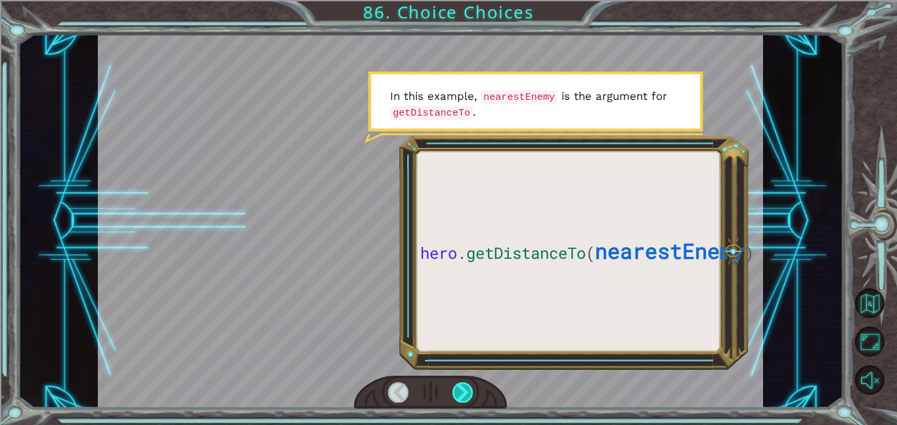
click at [462, 397] on div at bounding box center [463, 392] width 21 height 20
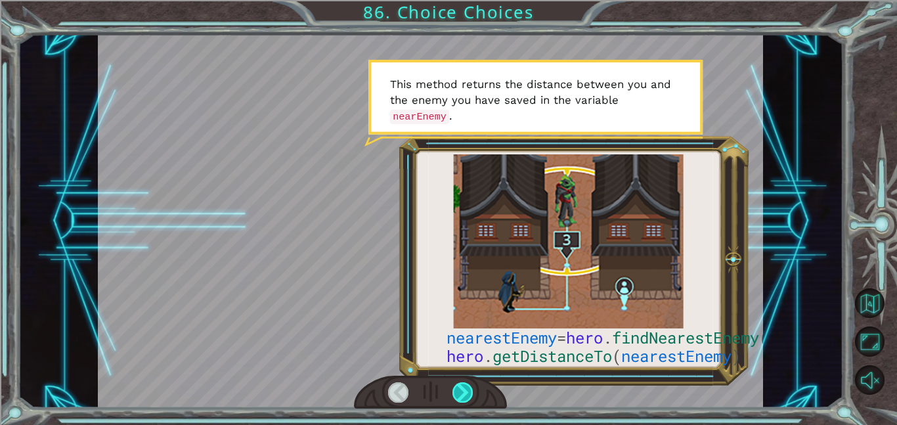
click at [462, 397] on div at bounding box center [463, 392] width 21 height 20
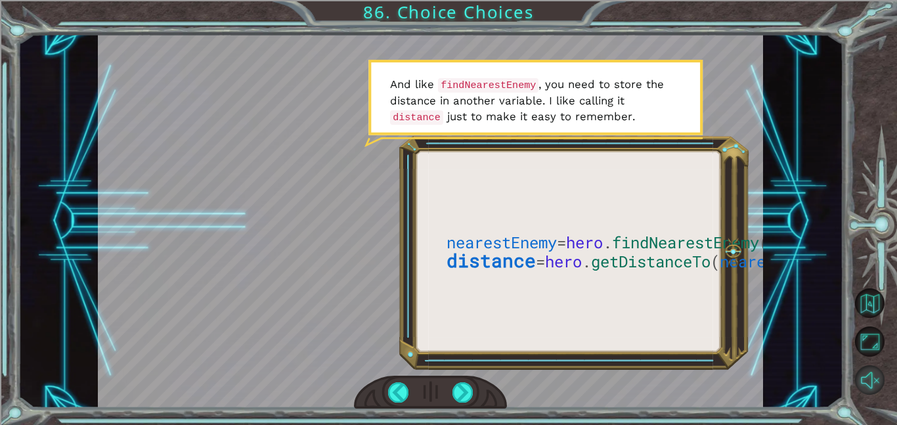
click at [863, 372] on button "Unmute" at bounding box center [870, 380] width 30 height 30
click at [466, 392] on div at bounding box center [463, 392] width 21 height 20
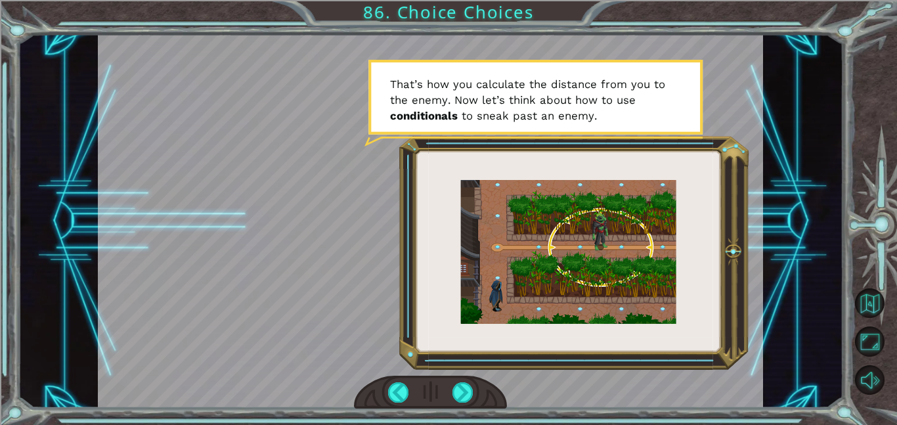
click at [474, 402] on div at bounding box center [430, 393] width 153 height 34
click at [461, 395] on div at bounding box center [463, 392] width 21 height 20
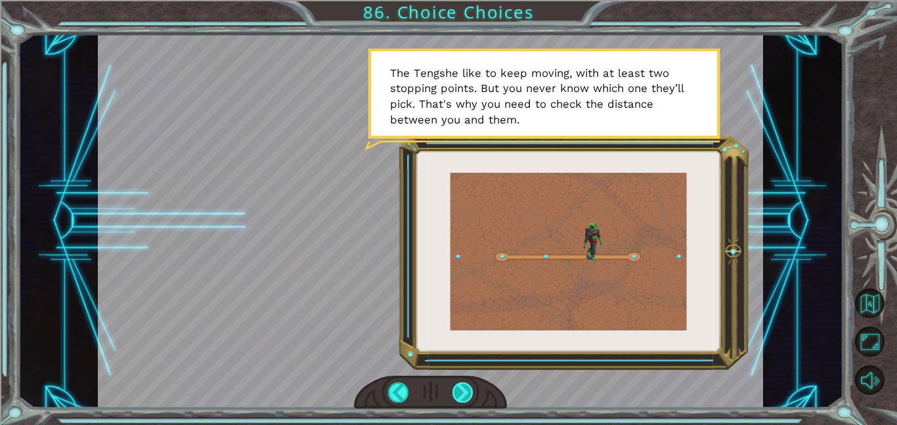
click at [461, 395] on div at bounding box center [463, 392] width 21 height 20
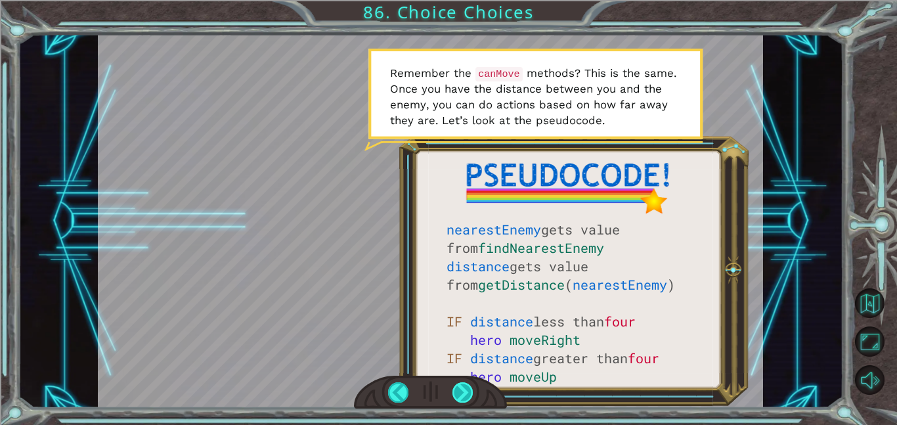
click at [461, 395] on div at bounding box center [463, 392] width 21 height 20
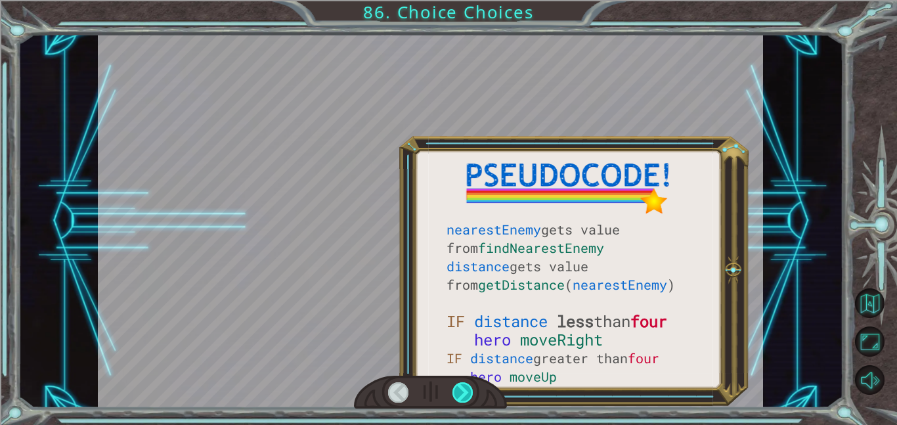
click at [461, 395] on div at bounding box center [463, 392] width 21 height 20
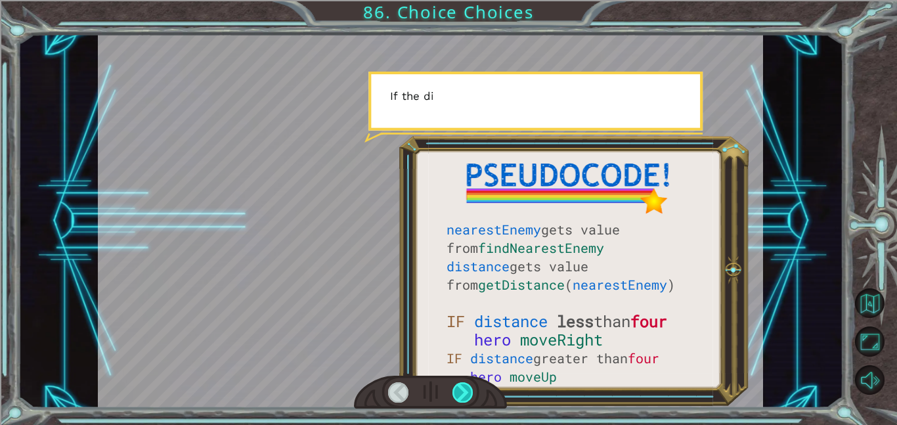
click at [461, 395] on div at bounding box center [463, 392] width 21 height 20
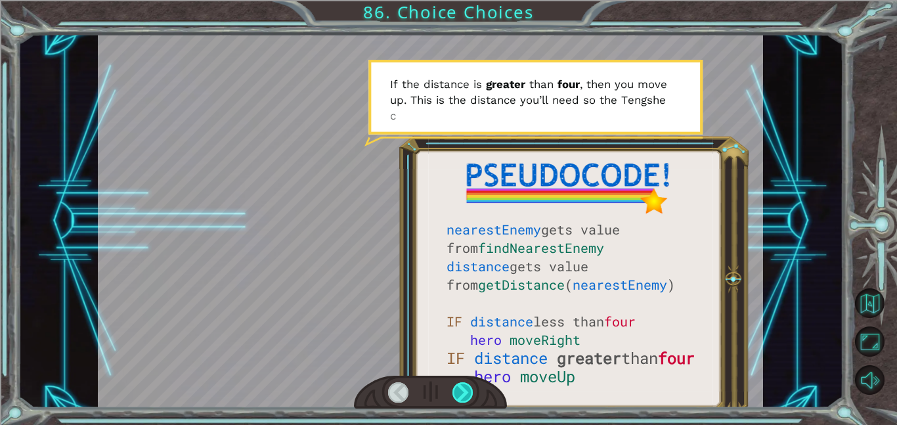
click at [461, 395] on div at bounding box center [463, 392] width 21 height 20
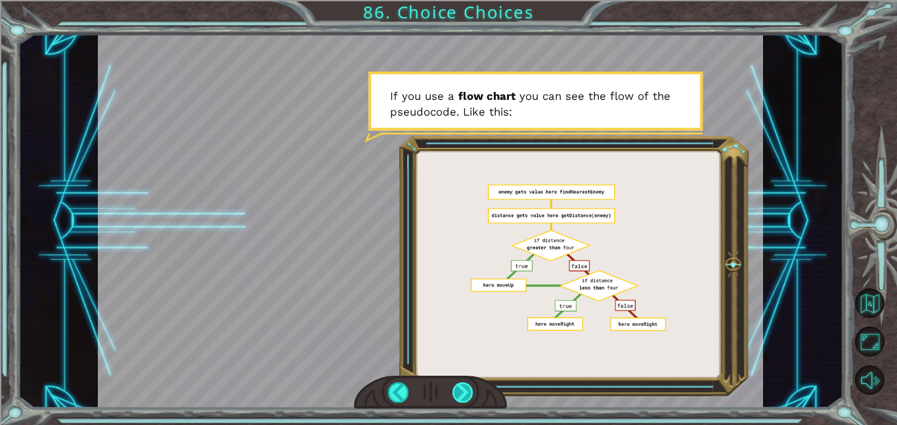
click at [461, 395] on div at bounding box center [463, 392] width 21 height 20
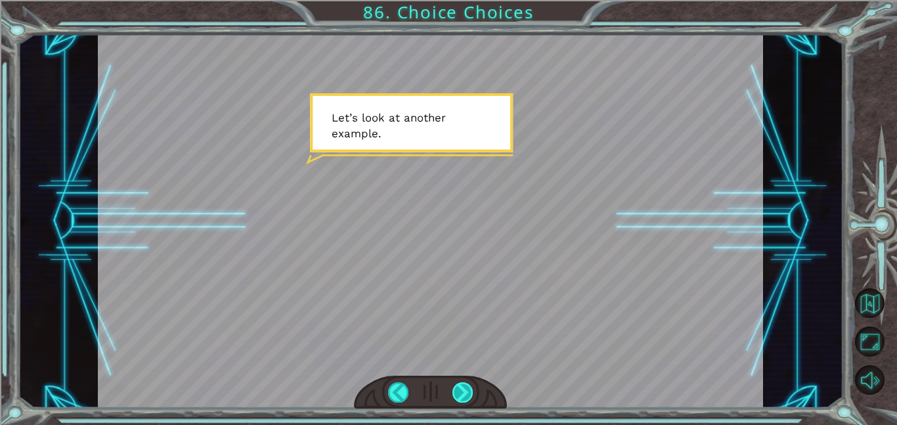
click at [461, 395] on div at bounding box center [463, 392] width 21 height 20
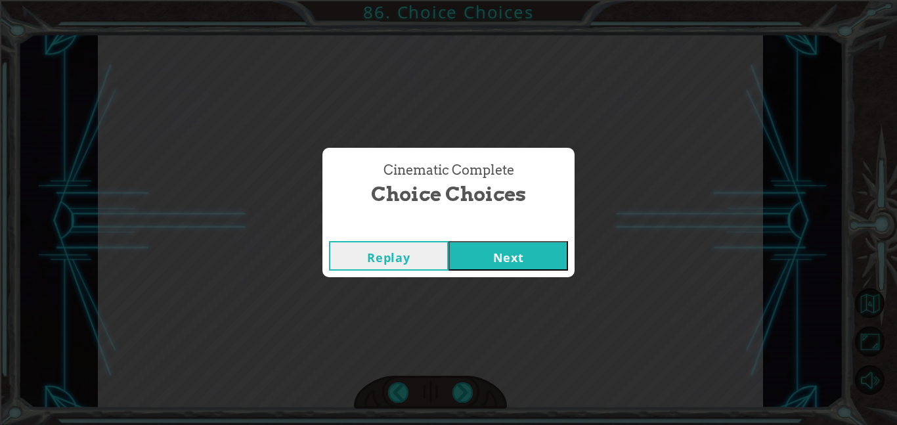
click at [491, 265] on button "Next" at bounding box center [509, 256] width 120 height 30
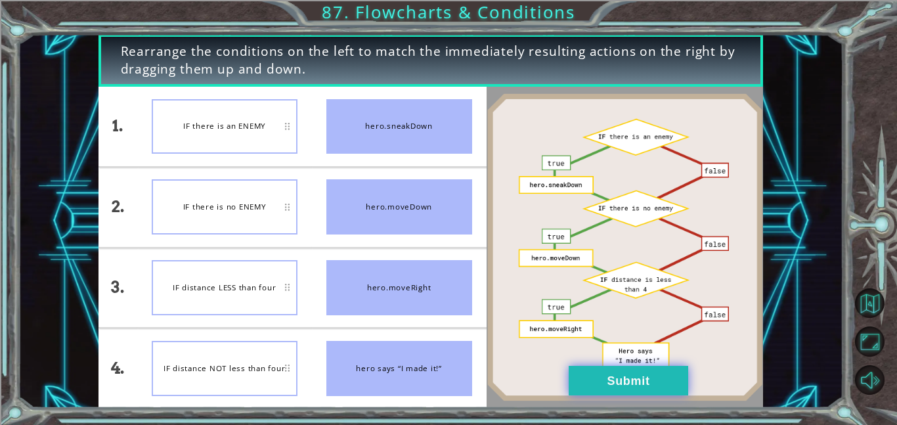
click at [643, 373] on button "Submit" at bounding box center [629, 381] width 120 height 30
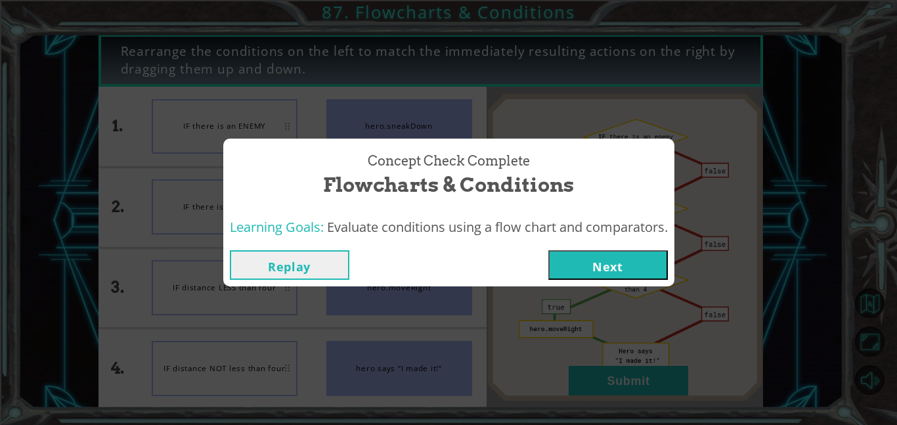
click at [652, 257] on button "Next" at bounding box center [608, 265] width 120 height 30
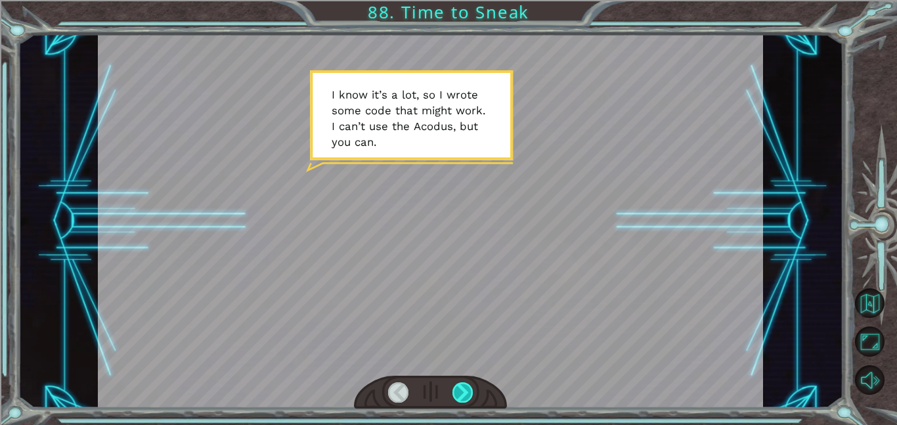
click at [468, 393] on div at bounding box center [463, 392] width 21 height 20
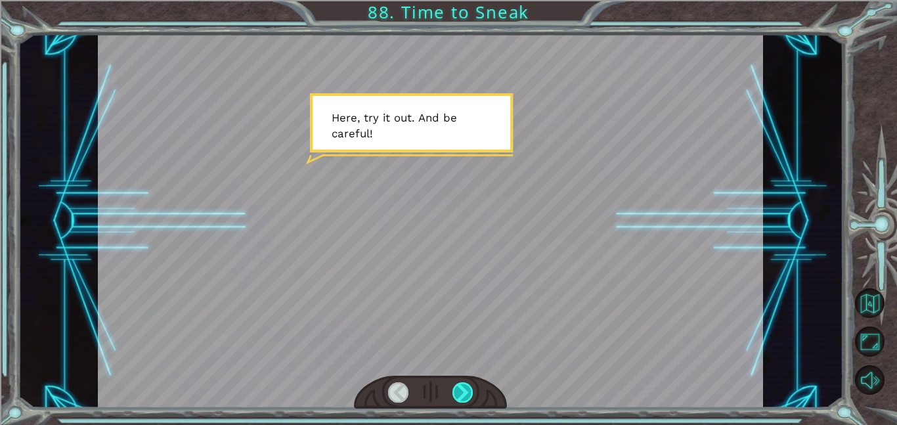
click at [468, 393] on div at bounding box center [463, 392] width 21 height 20
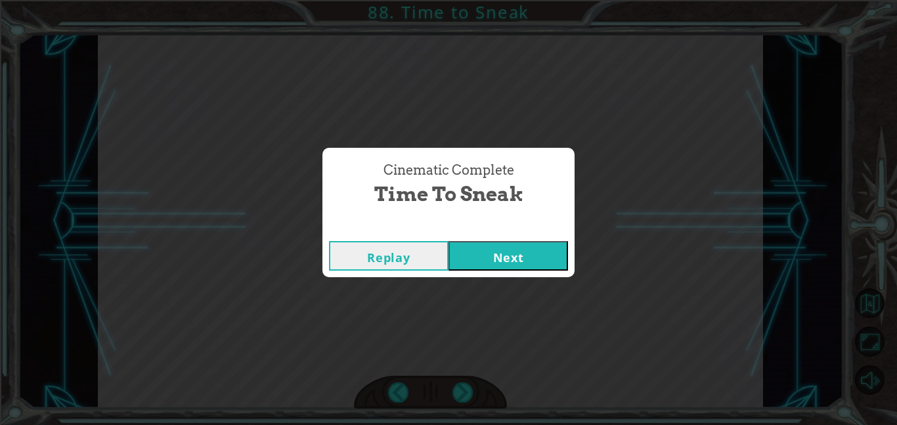
click at [517, 248] on button "Next" at bounding box center [509, 256] width 120 height 30
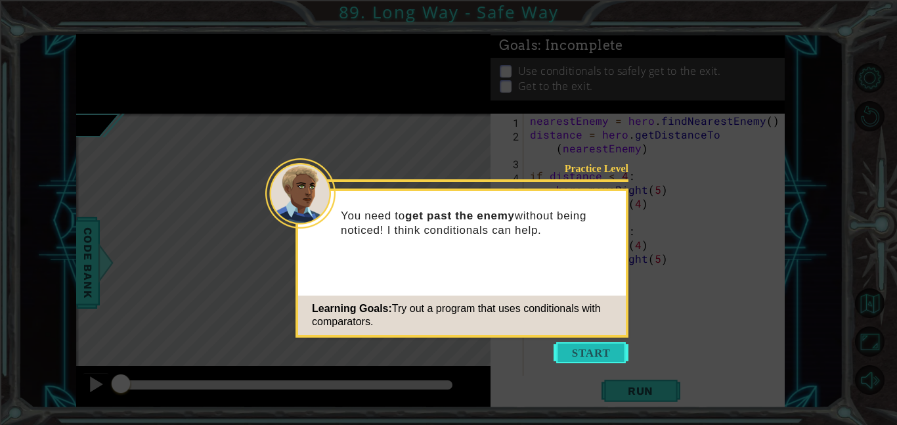
click at [574, 355] on button "Start" at bounding box center [591, 352] width 75 height 21
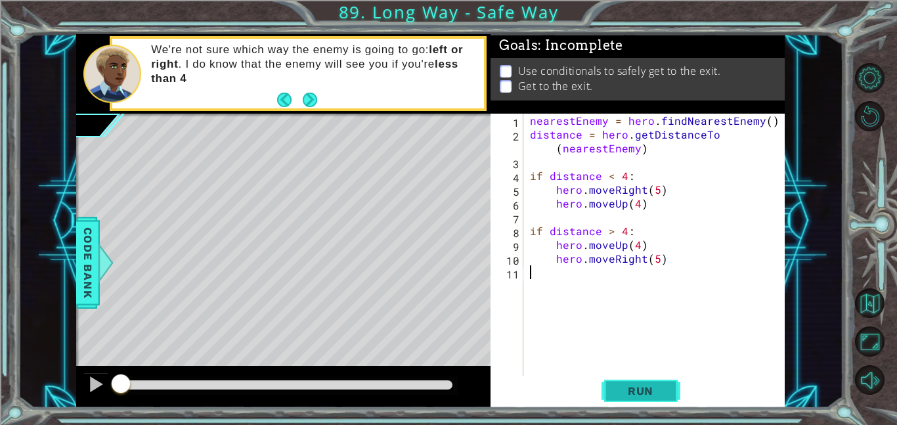
click at [661, 384] on span "Run" at bounding box center [641, 390] width 52 height 13
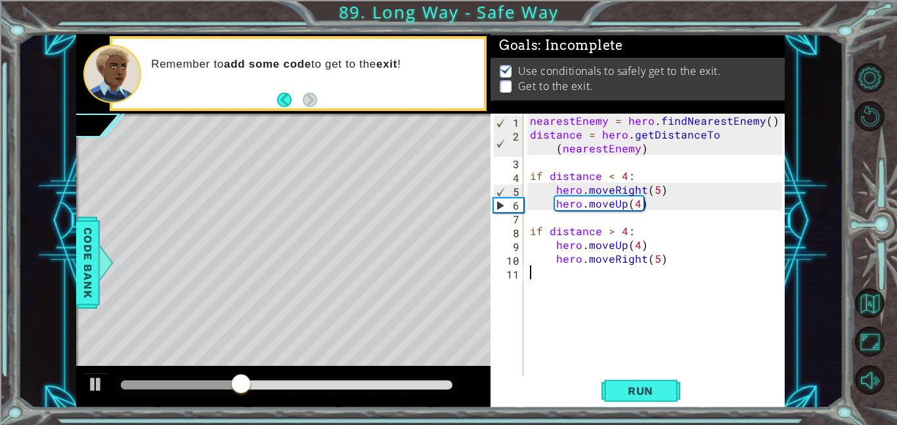
click at [640, 204] on div "nearestEnemy = hero . findNearestEnemy ( ) distance = hero . getDistanceTo ( ne…" at bounding box center [657, 259] width 261 height 290
type textarea "hero.moveUp(5)"
click at [610, 370] on div "nearestEnemy = hero . findNearestEnemy ( ) distance = hero . getDistanceTo ( ne…" at bounding box center [657, 259] width 261 height 290
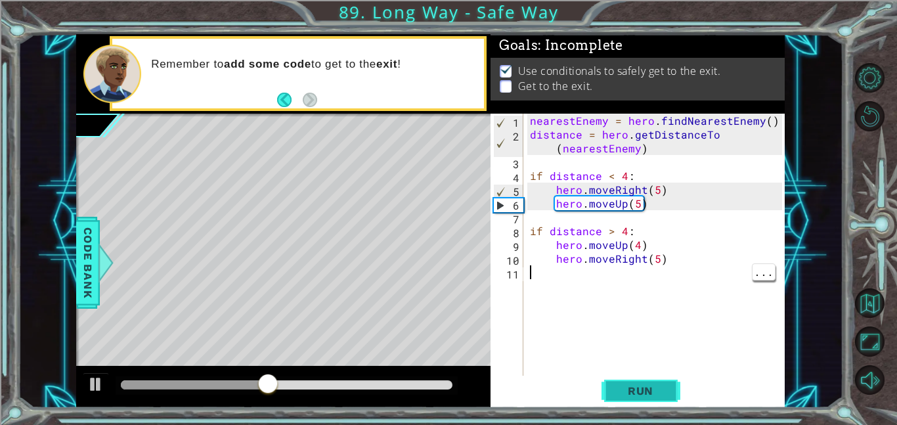
click at [633, 395] on span "Run" at bounding box center [641, 390] width 52 height 13
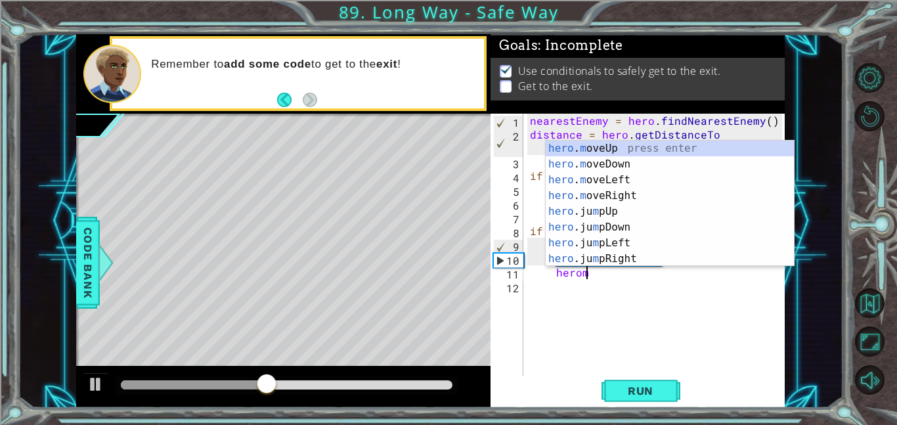
scroll to position [0, 3]
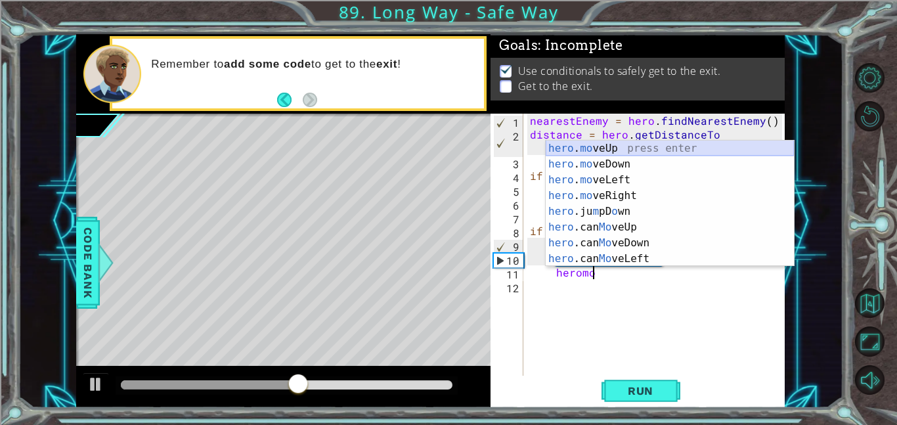
click at [606, 152] on div "hero . mo veUp press enter hero . mo veDown press enter hero . mo veLeft press …" at bounding box center [670, 220] width 248 height 158
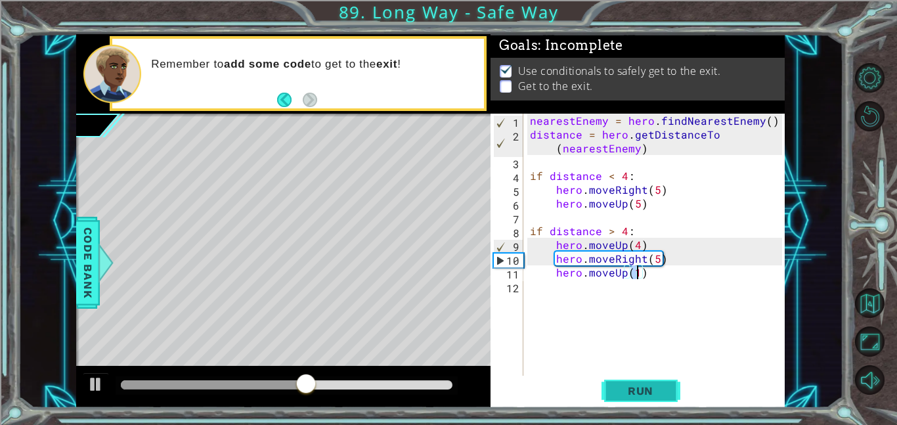
type textarea "hero.moveUp(1)"
click at [649, 388] on span "Run" at bounding box center [641, 390] width 52 height 13
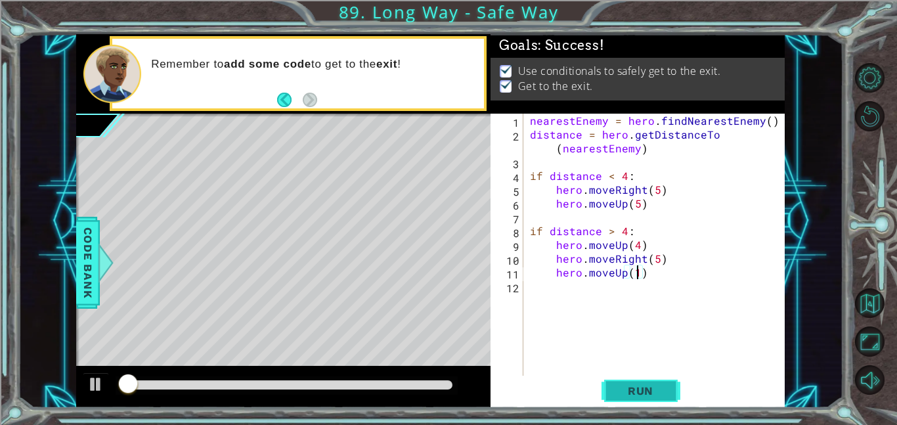
click at [667, 403] on button "Run" at bounding box center [641, 391] width 79 height 30
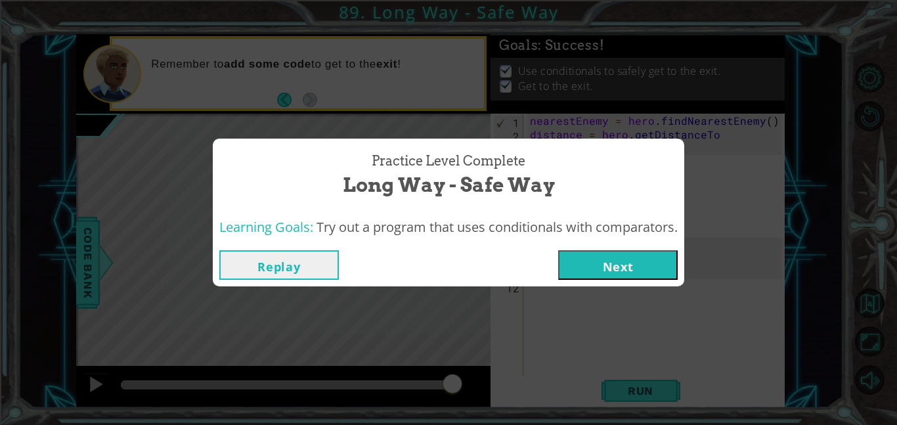
click at [621, 298] on div "Practice Level Complete Long Way - Safe Way Learning Goals: Try out a program t…" at bounding box center [448, 212] width 897 height 425
click at [666, 260] on button "Next" at bounding box center [618, 265] width 120 height 30
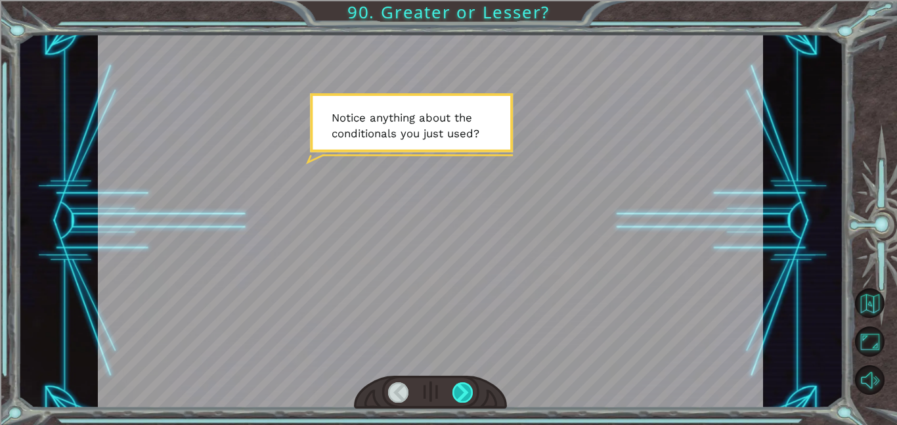
click at [464, 392] on div at bounding box center [463, 392] width 21 height 20
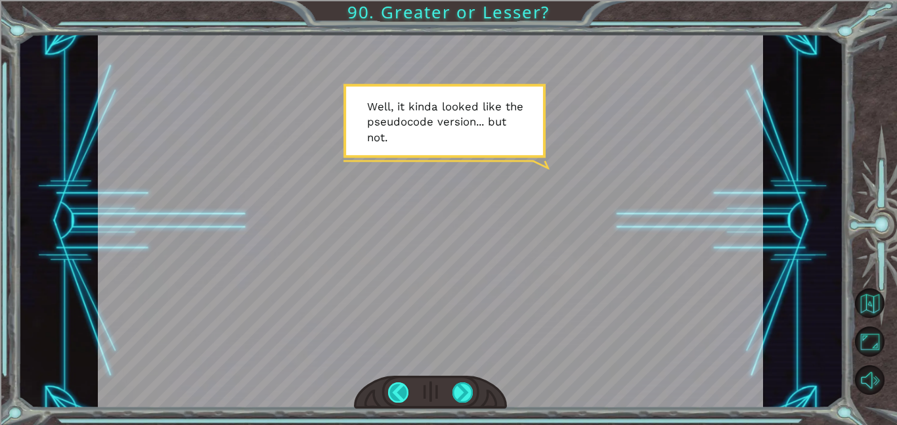
click at [390, 393] on div at bounding box center [398, 392] width 21 height 20
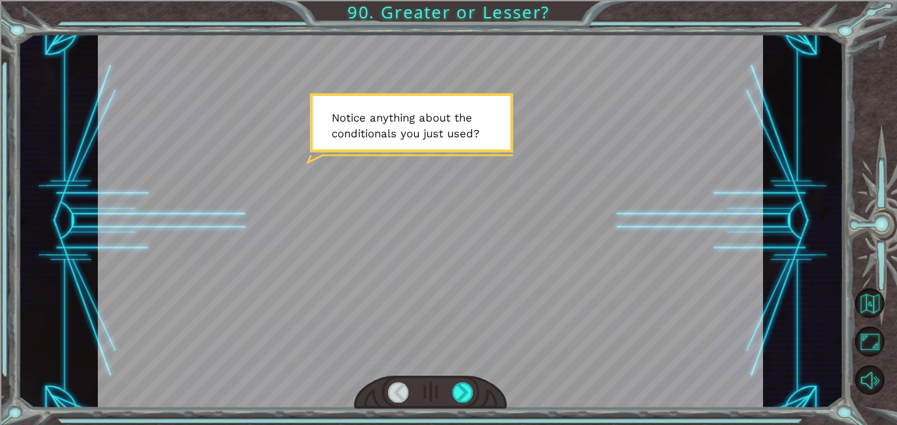
click at [473, 407] on div at bounding box center [430, 393] width 153 height 34
click at [471, 390] on div at bounding box center [463, 392] width 21 height 20
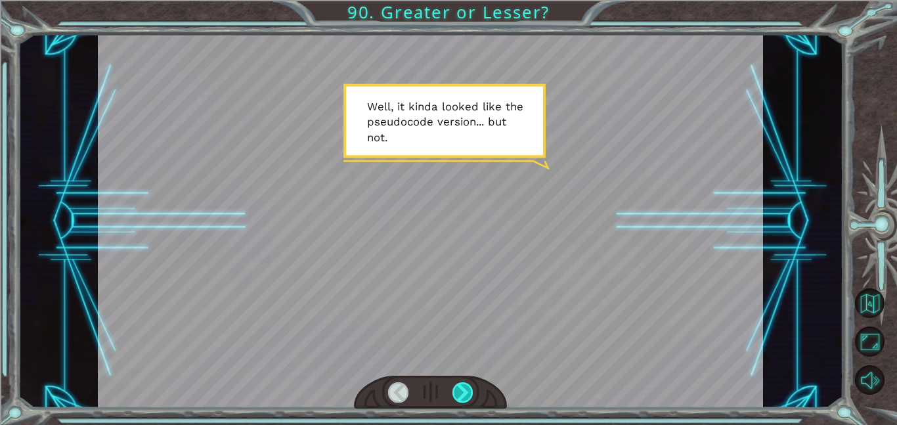
click at [454, 401] on div at bounding box center [463, 392] width 21 height 20
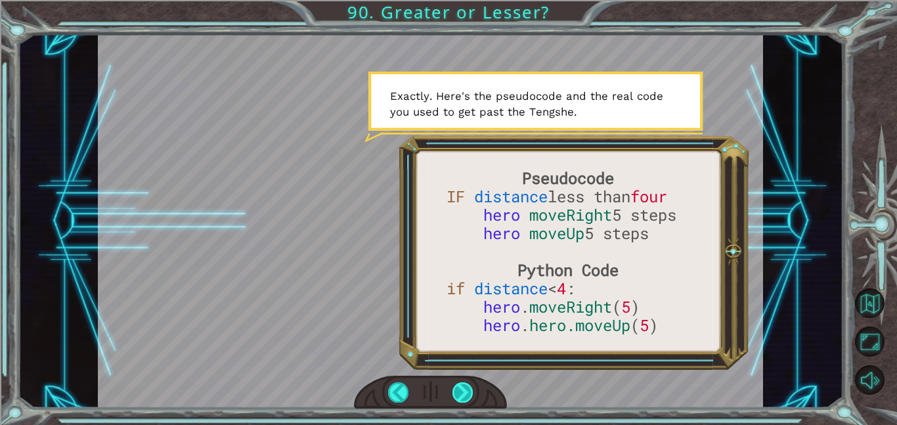
click at [464, 395] on div at bounding box center [463, 392] width 21 height 20
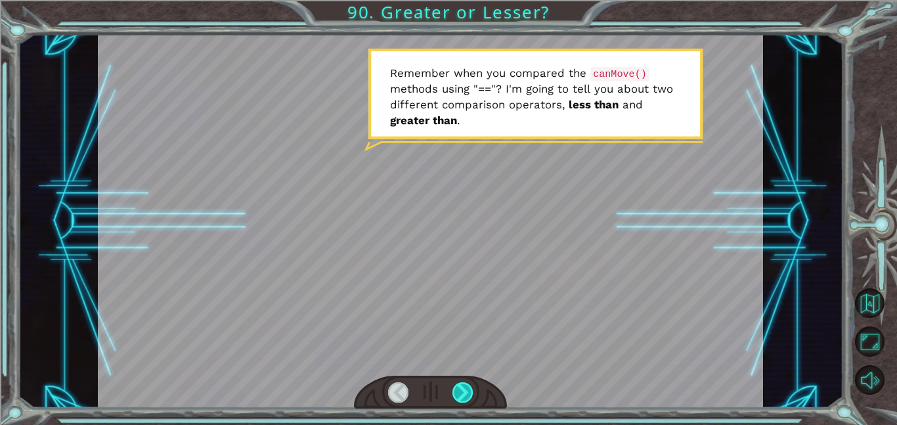
click at [467, 399] on div at bounding box center [463, 392] width 21 height 20
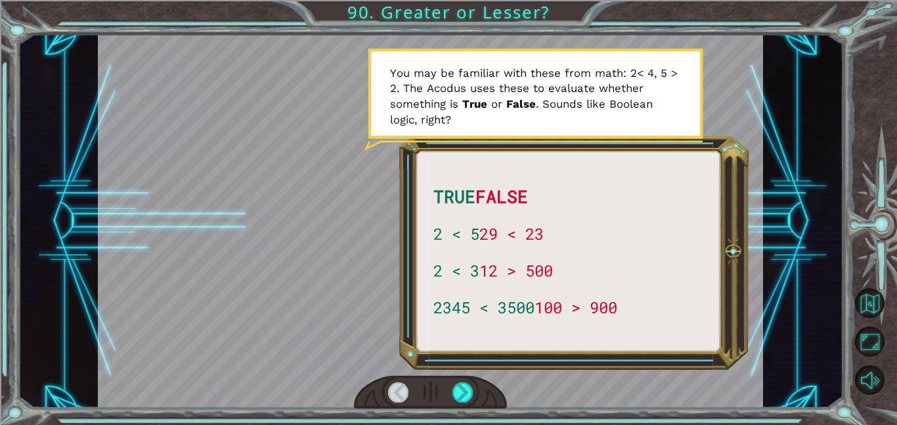
click at [484, 389] on div at bounding box center [430, 393] width 153 height 34
click at [482, 414] on div "TRUE FALSE 2 < 5 29 < 23 2 < 3 12 > 500 2345 < 3500 100 > 900 N o t i c e a n y…" at bounding box center [448, 212] width 897 height 425
click at [469, 399] on div at bounding box center [463, 392] width 21 height 20
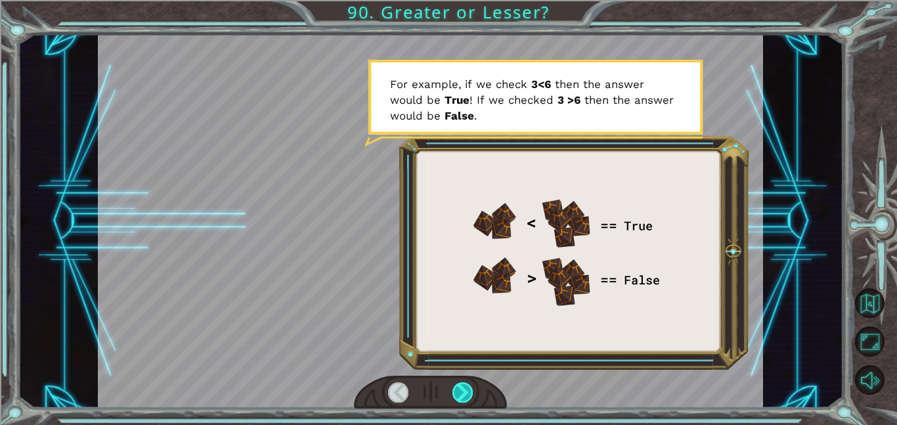
click at [460, 390] on div at bounding box center [463, 392] width 21 height 20
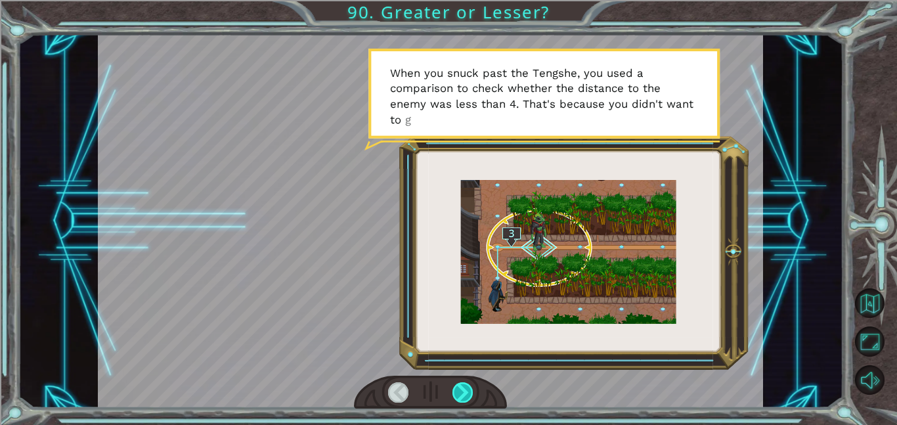
click at [460, 390] on div at bounding box center [463, 392] width 21 height 20
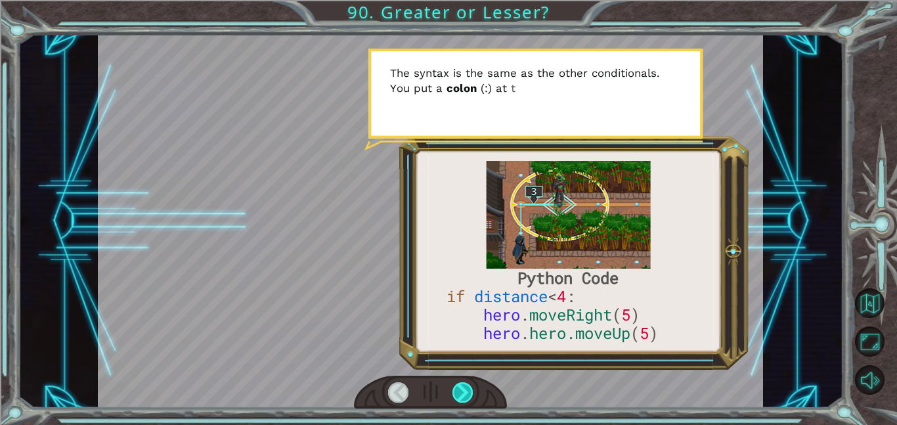
click at [460, 390] on div at bounding box center [463, 392] width 21 height 20
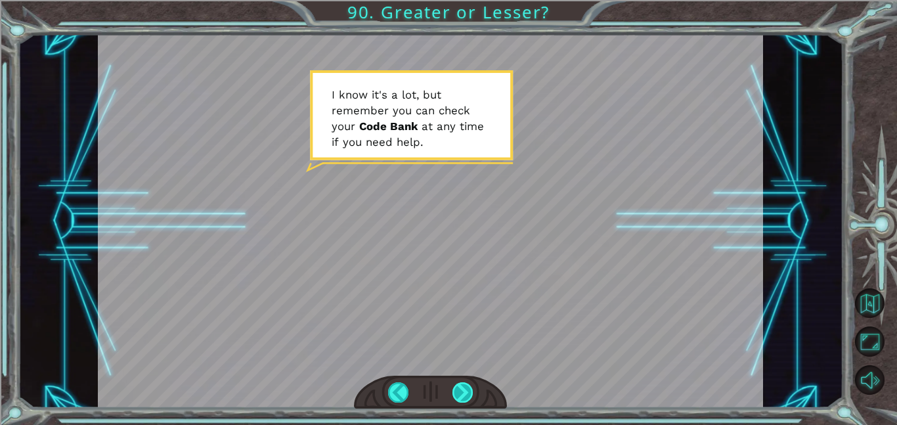
click at [460, 390] on div at bounding box center [463, 392] width 21 height 20
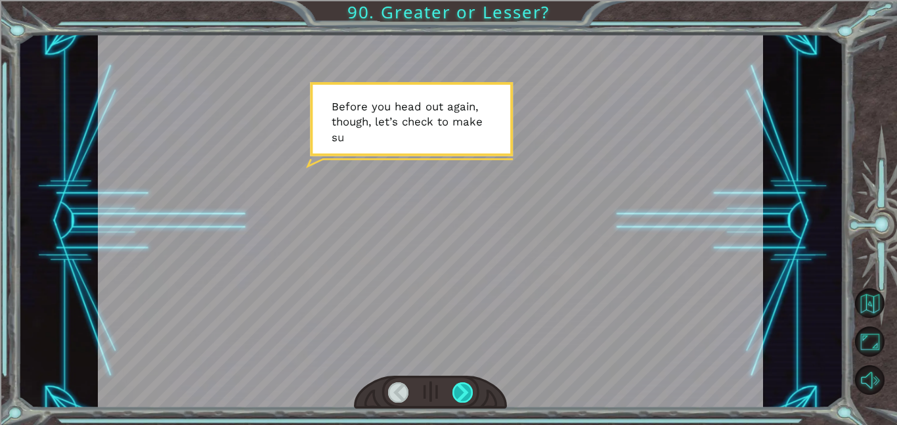
click at [460, 390] on div at bounding box center [463, 392] width 21 height 20
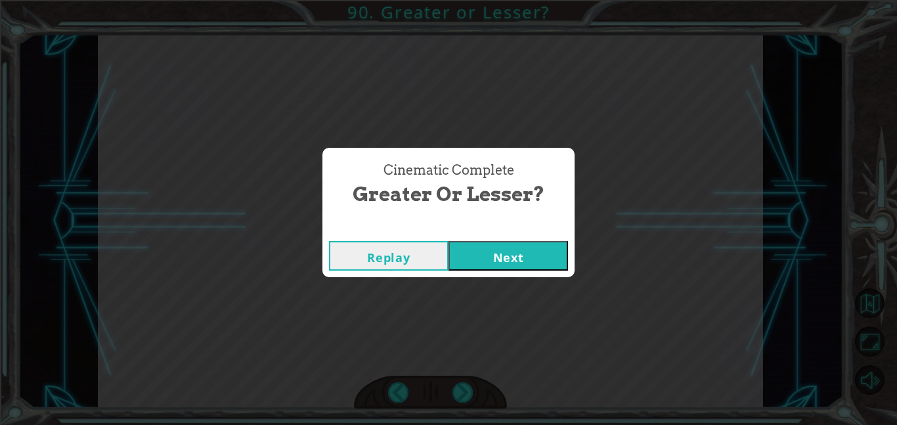
click at [496, 254] on button "Next" at bounding box center [509, 256] width 120 height 30
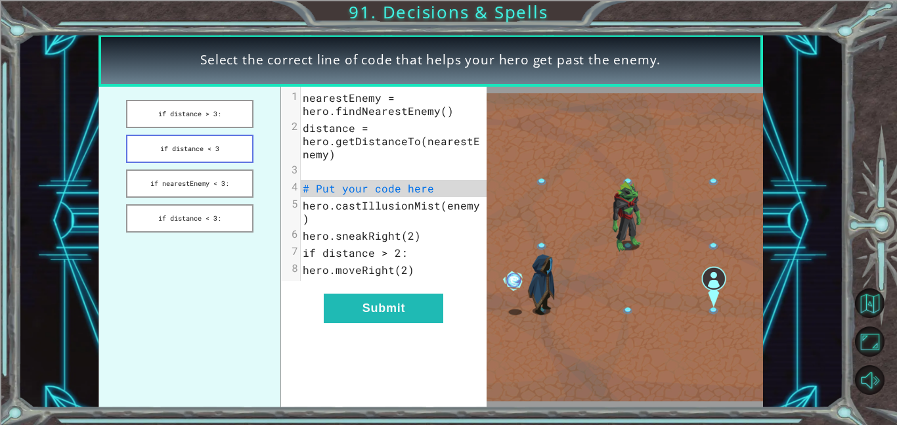
click at [189, 157] on button "if distance < 3" at bounding box center [189, 149] width 127 height 28
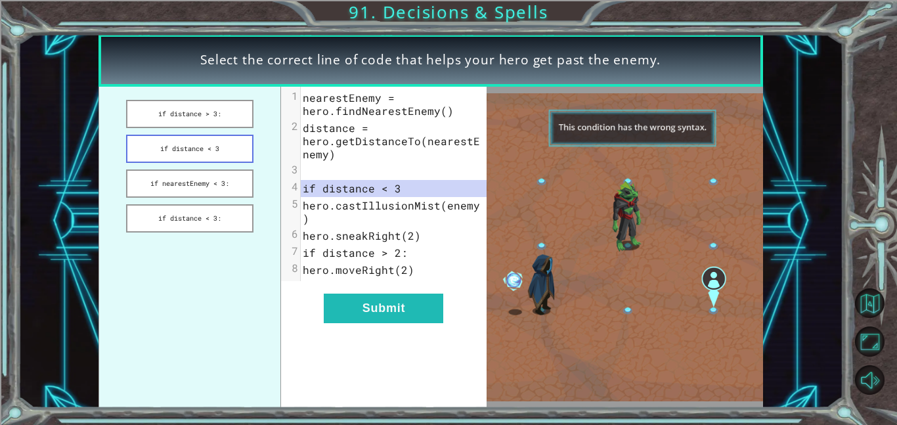
click at [177, 135] on button "if distance < 3" at bounding box center [189, 149] width 127 height 28
click at [175, 128] on ul "if distance > 3: if distance < 3 if nearestEnemy < 3: if distance < 3:" at bounding box center [190, 247] width 183 height 321
click at [172, 120] on button "if distance > 3:" at bounding box center [189, 114] width 127 height 28
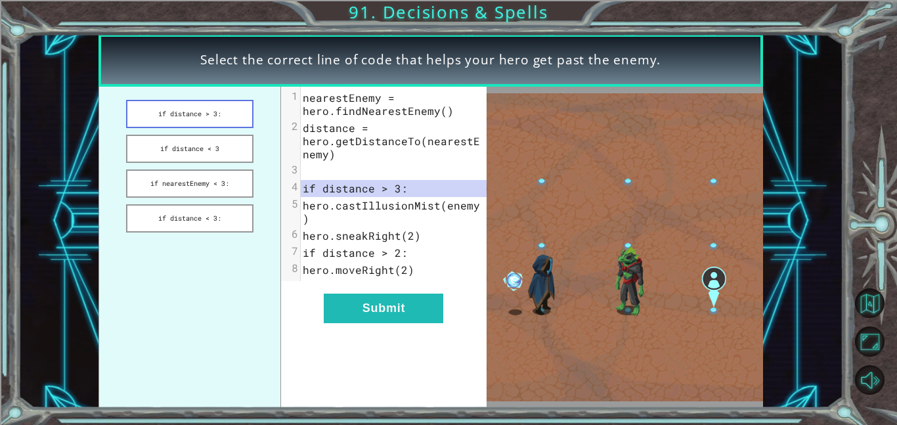
click at [165, 104] on button "if distance > 3:" at bounding box center [189, 114] width 127 height 28
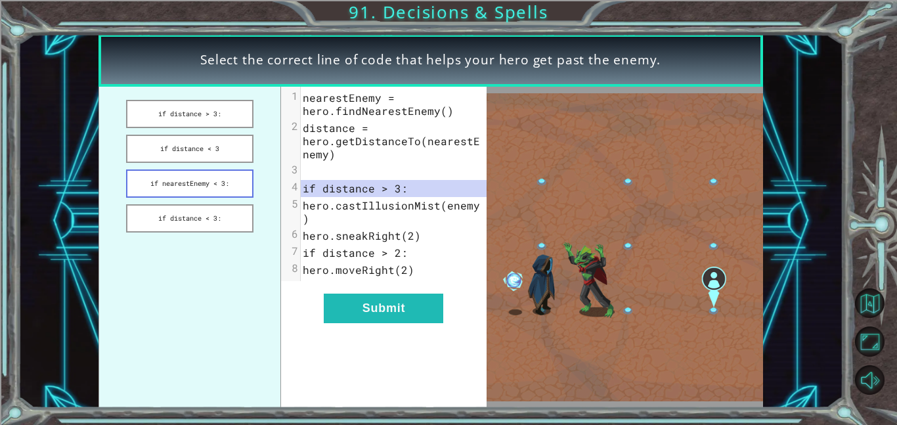
click at [186, 177] on button "if nearestEnemy < 3:" at bounding box center [189, 183] width 127 height 28
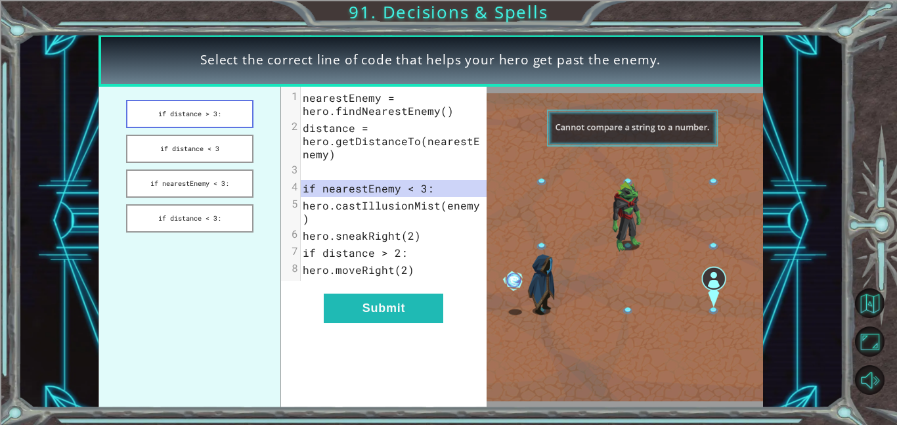
click at [158, 112] on button "if distance > 3:" at bounding box center [189, 114] width 127 height 28
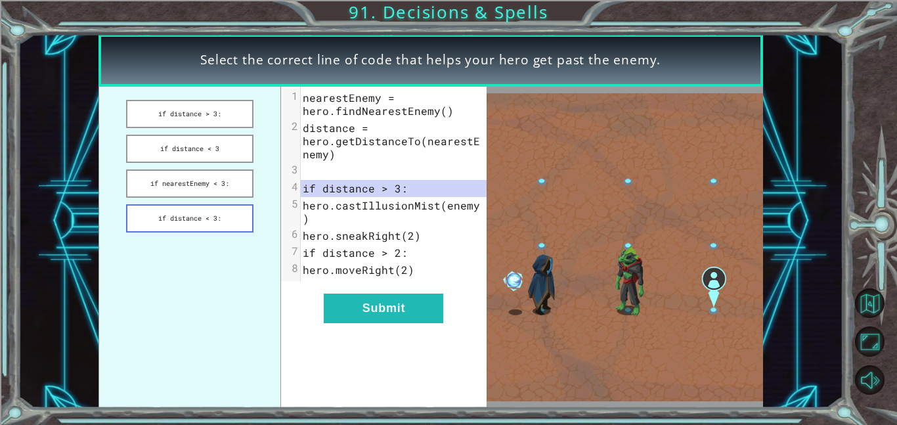
click at [204, 218] on button "if distance < 3:" at bounding box center [189, 218] width 127 height 28
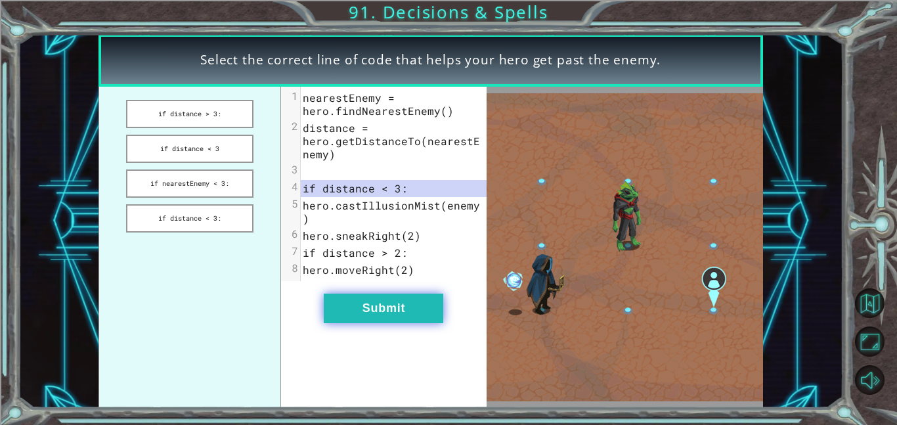
click at [389, 319] on button "Submit" at bounding box center [384, 309] width 120 height 30
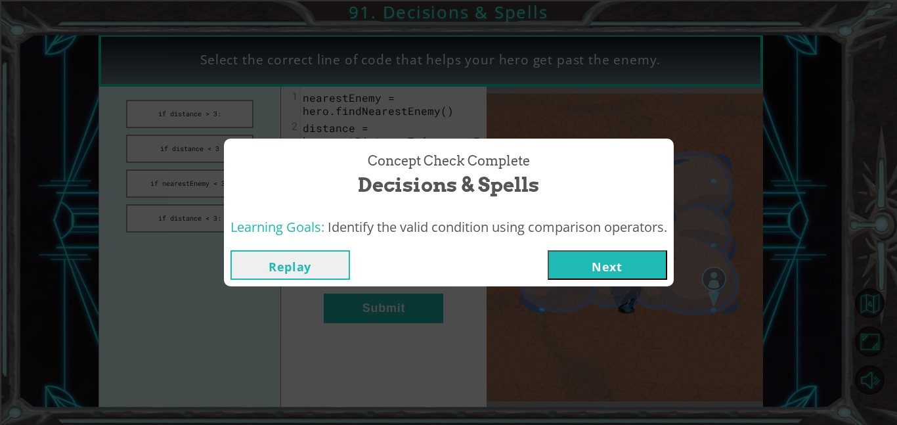
click at [600, 259] on button "Next" at bounding box center [608, 265] width 120 height 30
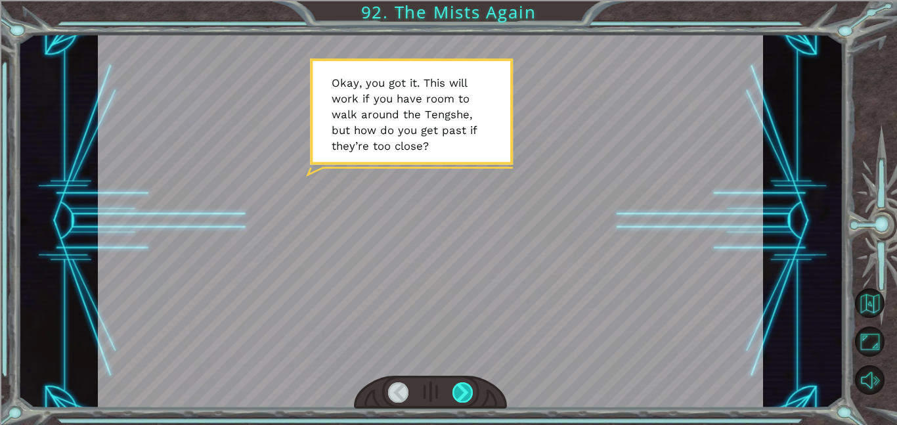
click at [459, 388] on div at bounding box center [463, 392] width 21 height 20
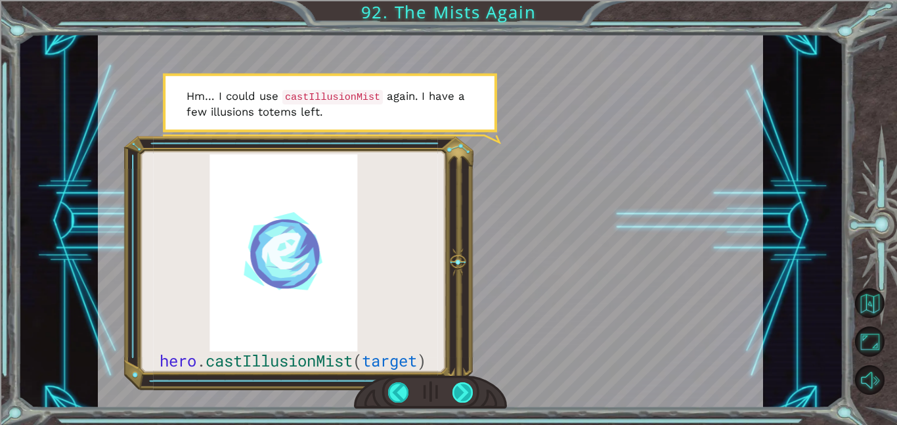
click at [459, 388] on div at bounding box center [463, 392] width 21 height 20
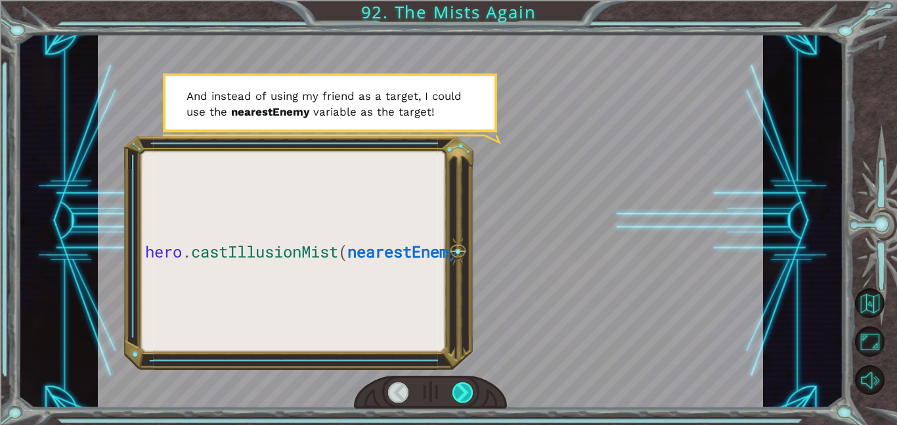
click at [459, 388] on div at bounding box center [463, 392] width 21 height 20
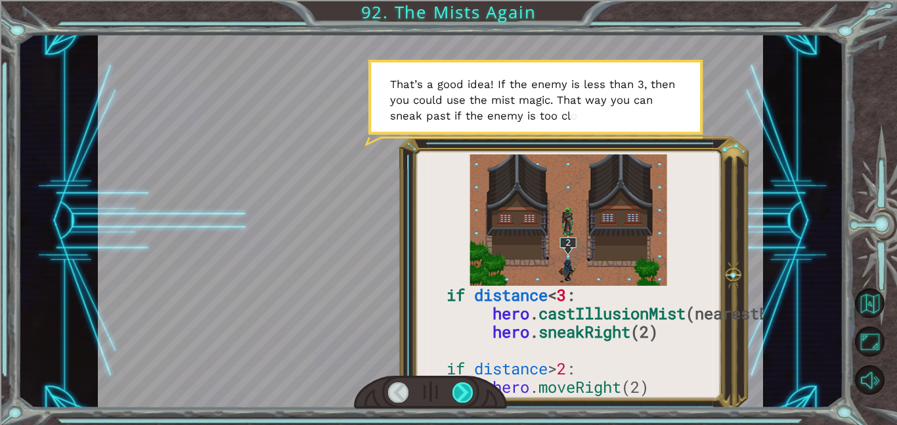
click at [459, 388] on div at bounding box center [463, 392] width 21 height 20
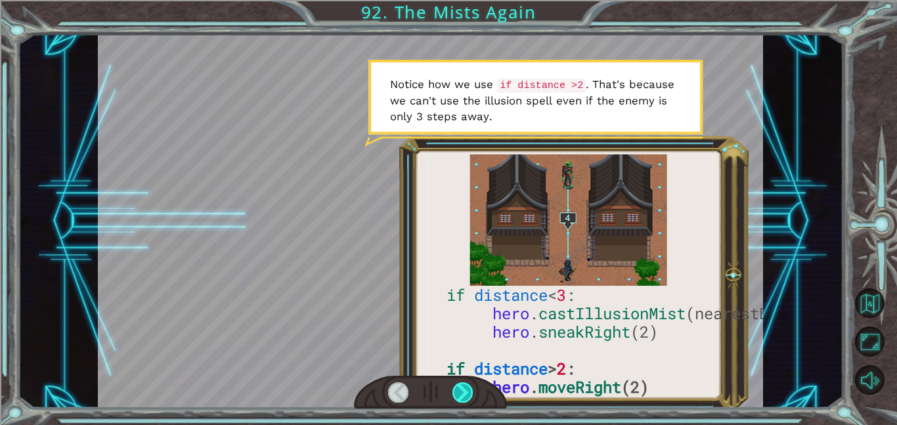
click at [459, 388] on div at bounding box center [463, 392] width 21 height 20
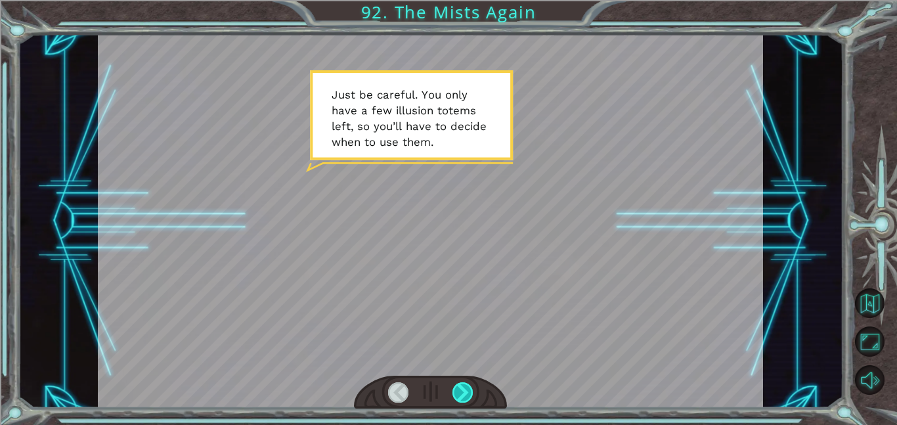
click at [459, 388] on div at bounding box center [463, 392] width 21 height 20
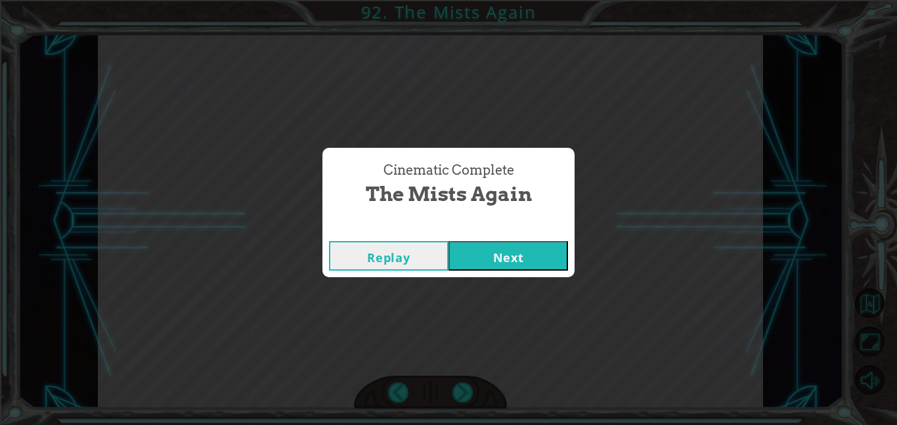
click at [495, 264] on button "Next" at bounding box center [509, 256] width 120 height 30
